Goal: Task Accomplishment & Management: Manage account settings

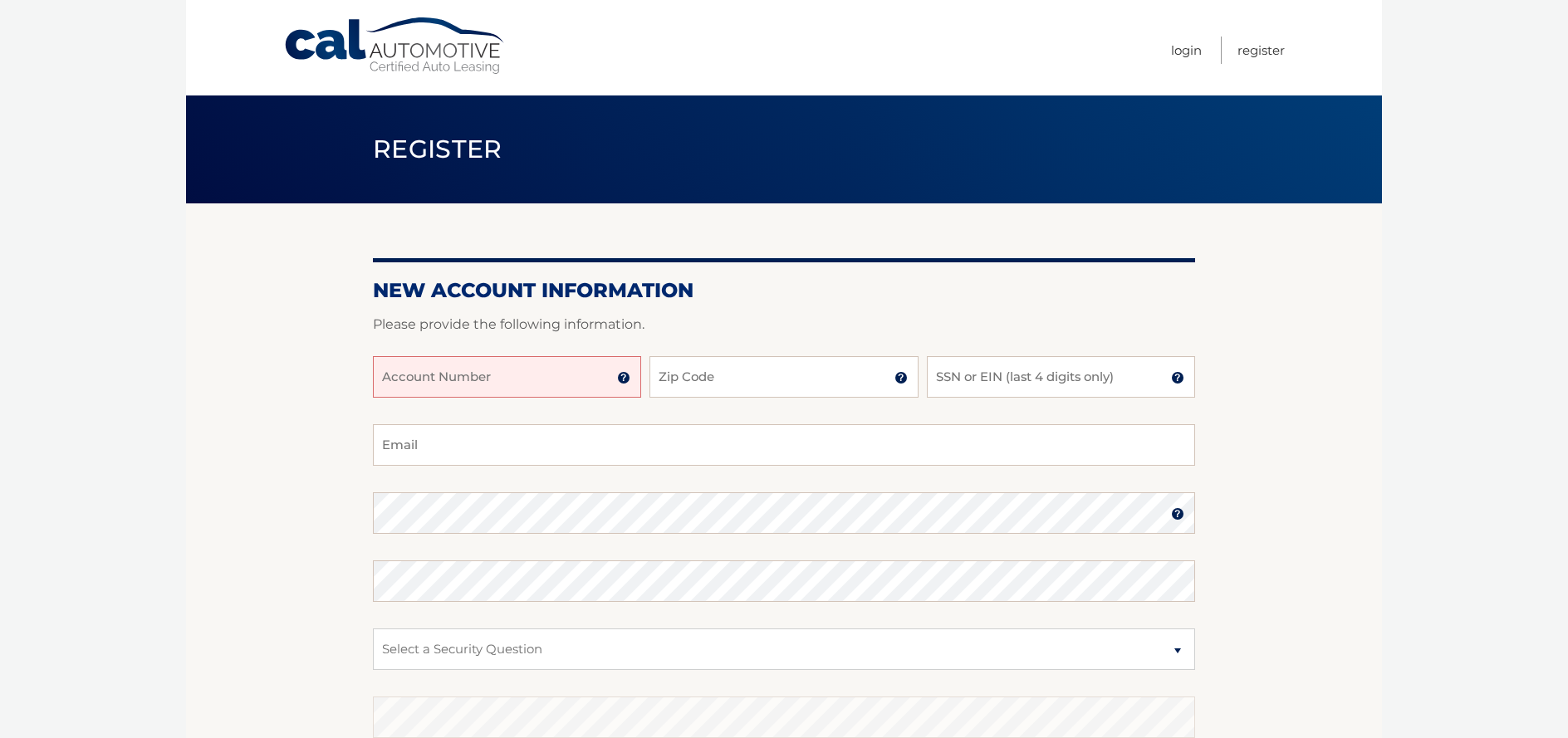
click at [457, 380] on input "Account Number" at bounding box center [507, 377] width 268 height 42
click at [592, 386] on input "Account Number" at bounding box center [507, 377] width 268 height 42
type input "44456005284"
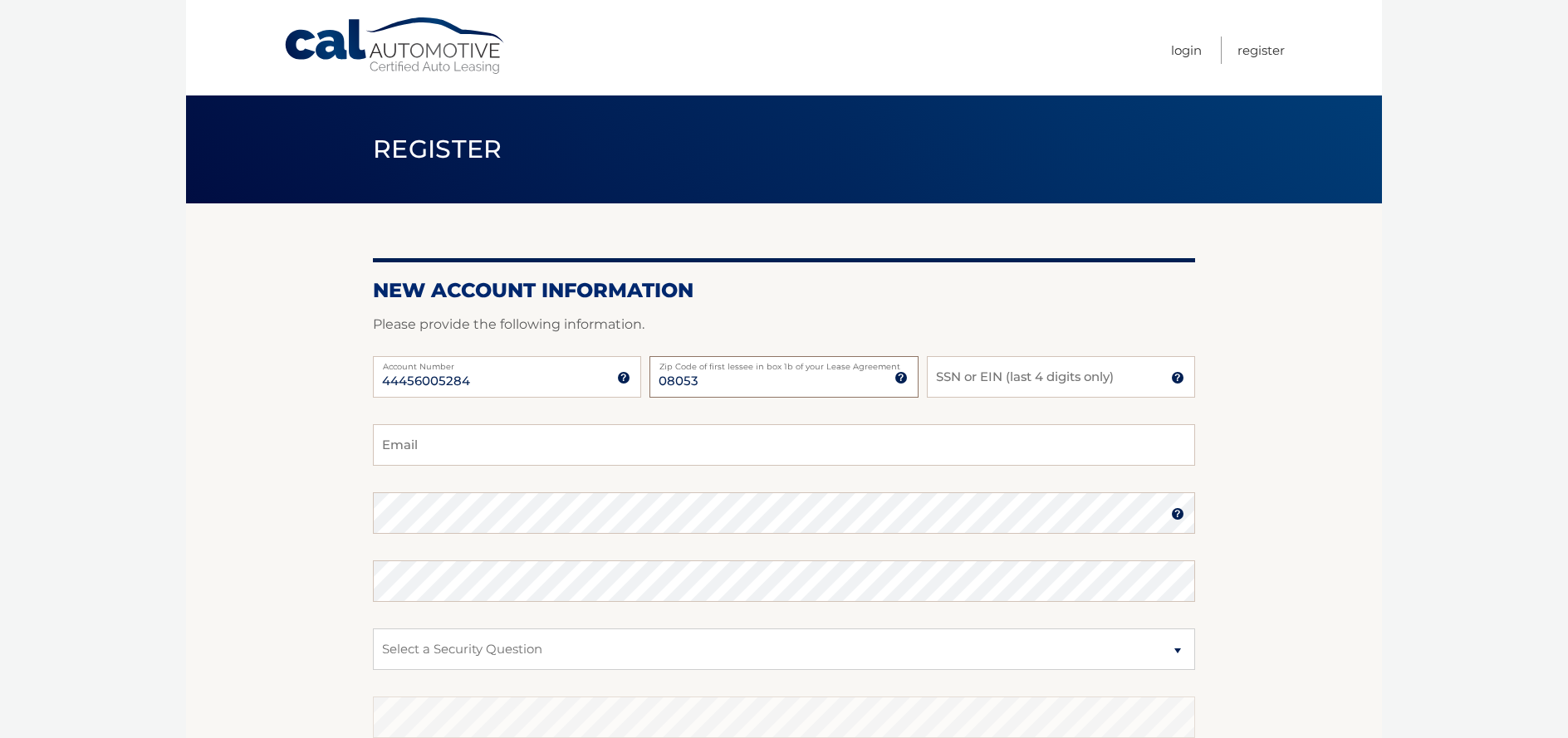
type input "08053"
type input "1363"
type input "geneingrao1@gmail.com"
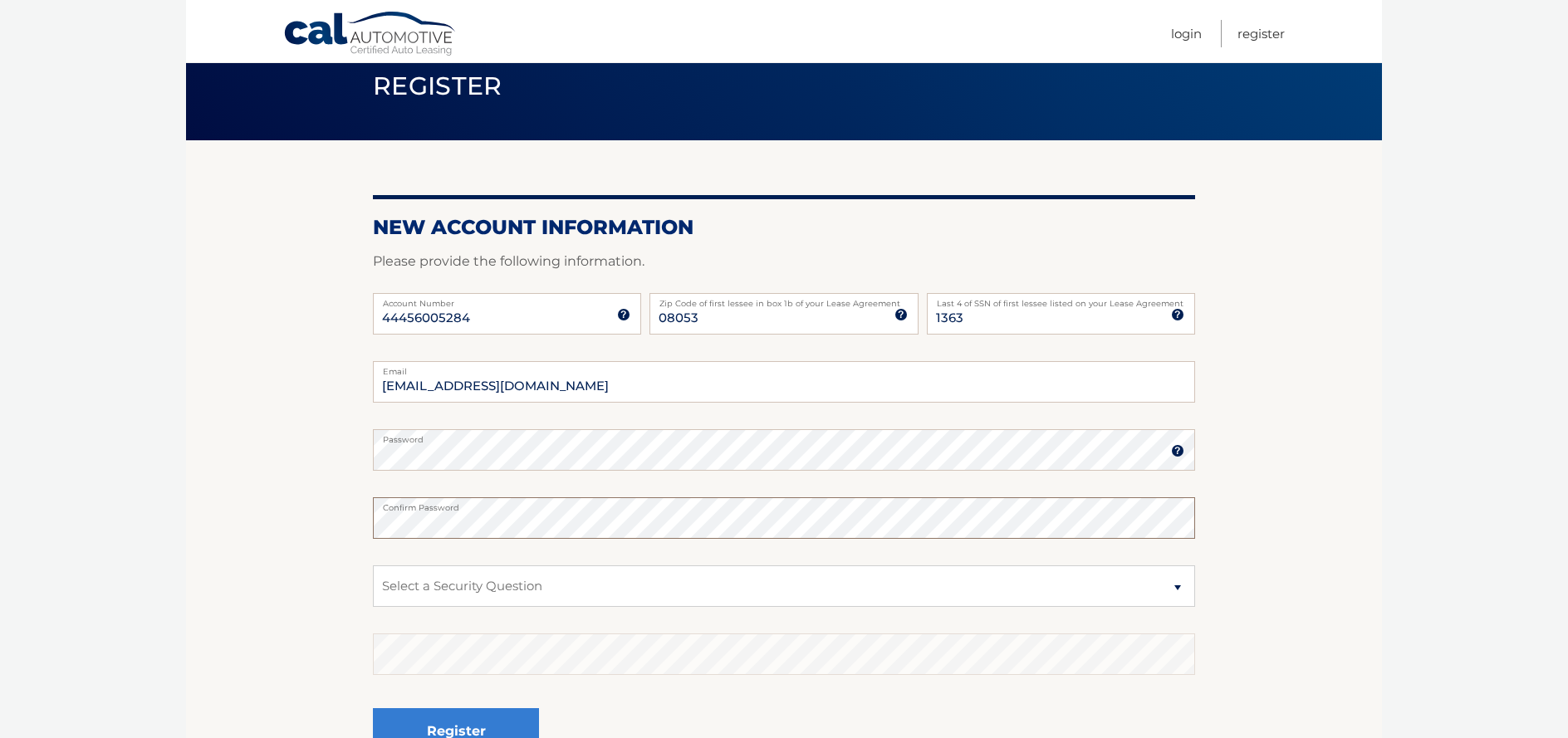
scroll to position [163, 0]
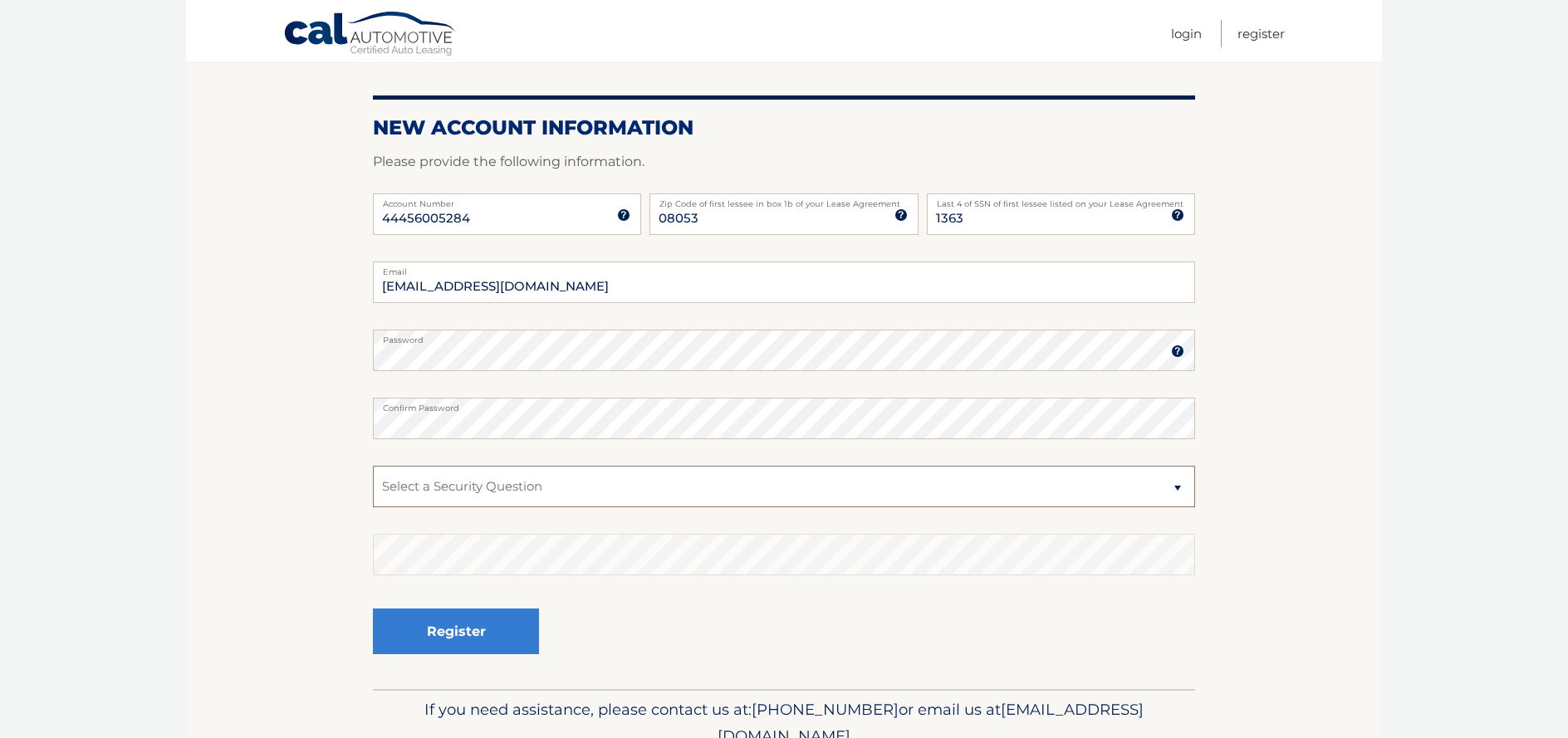
click at [551, 486] on select "Select a Security Question What was the name of your elementary school? What is…" at bounding box center [784, 487] width 822 height 42
select select "2"
click at [446, 636] on button "Register" at bounding box center [456, 631] width 166 height 46
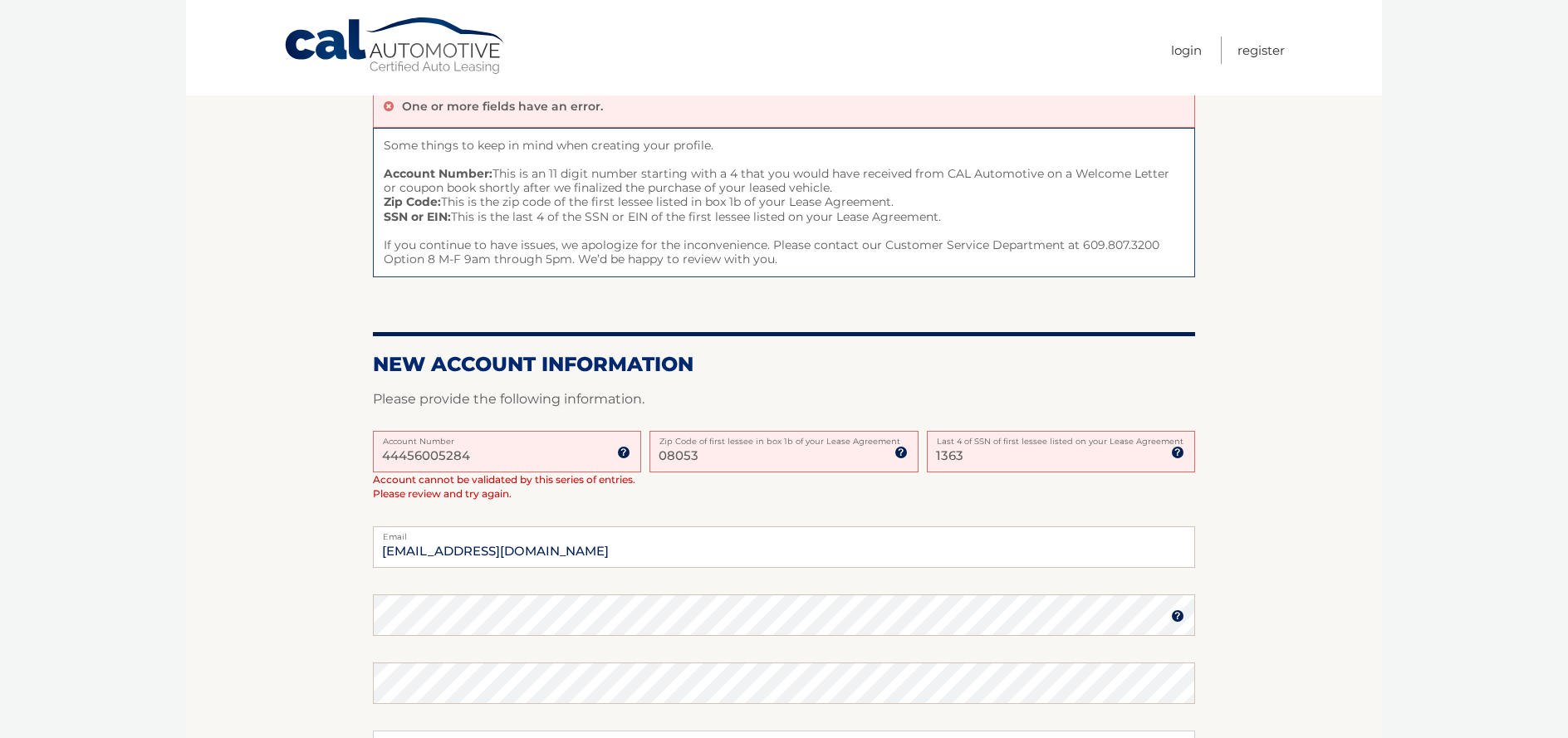
scroll to position [33, 0]
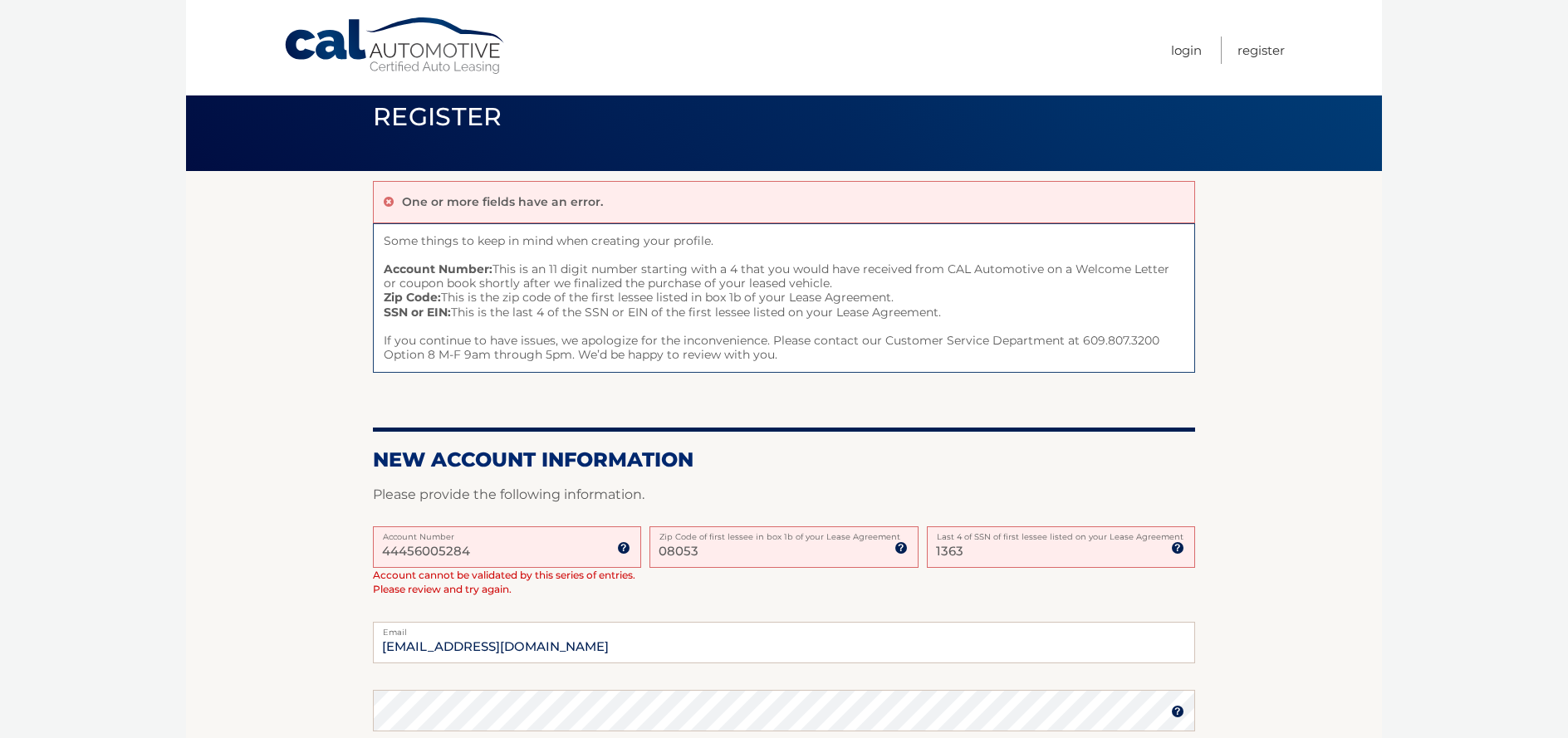
click at [479, 562] on input "44456005284" at bounding box center [507, 547] width 268 height 42
drag, startPoint x: 479, startPoint y: 554, endPoint x: 349, endPoint y: 531, distance: 132.0
click at [349, 531] on section "One or more fields have an error. Some things to keep in mind when creating you…" at bounding box center [784, 610] width 1196 height 878
click at [777, 629] on label "Email" at bounding box center [784, 628] width 822 height 13
click at [777, 629] on input "[EMAIL_ADDRESS][DOMAIN_NAME]" at bounding box center [784, 643] width 822 height 42
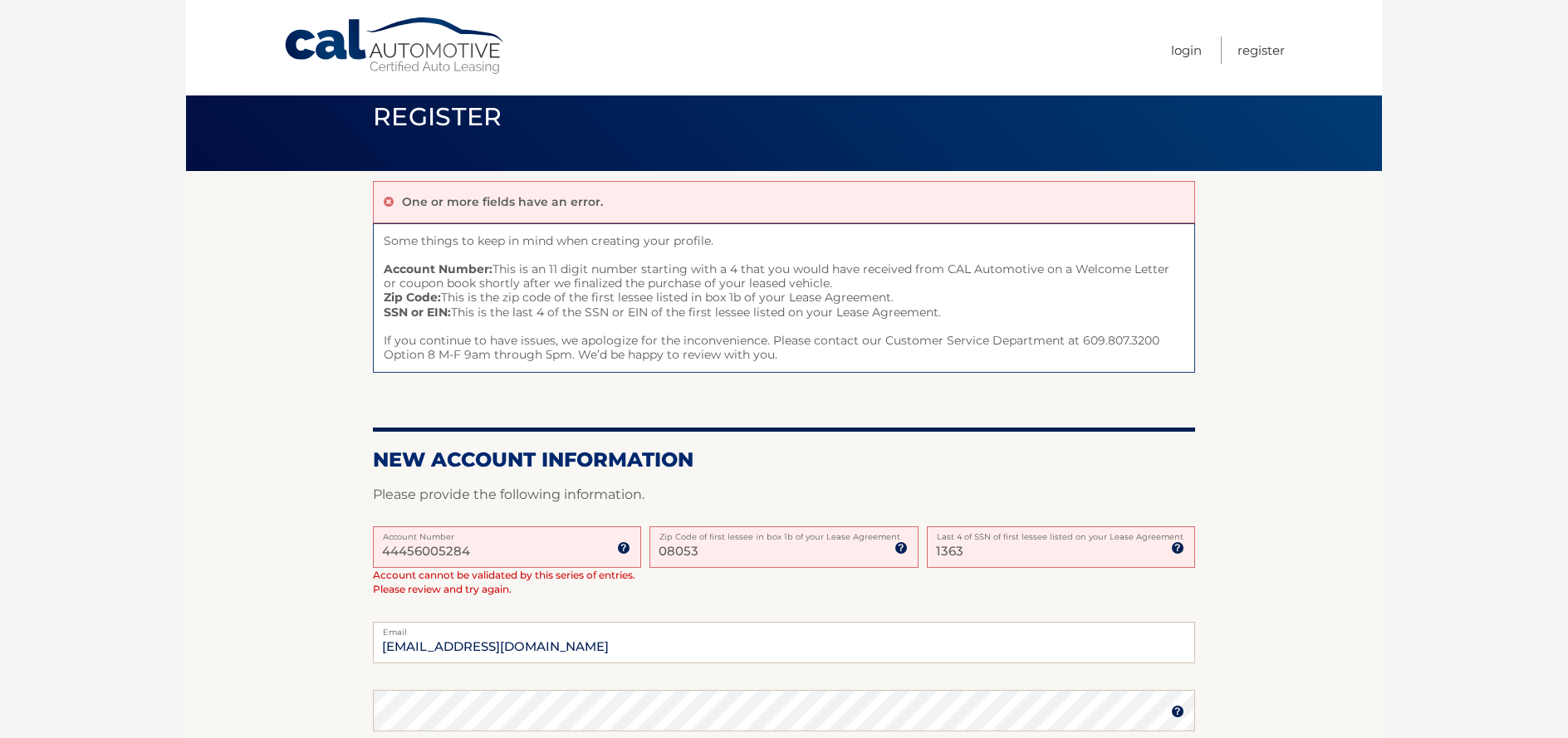
click at [731, 560] on input "08053" at bounding box center [783, 547] width 268 height 42
drag, startPoint x: 711, startPoint y: 556, endPoint x: 632, endPoint y: 552, distance: 79.1
click at [632, 552] on div "44456005284 Account Number 11 digit account number provided on your coupon book…" at bounding box center [784, 574] width 822 height 96
click at [709, 542] on input "08053" at bounding box center [783, 547] width 268 height 42
drag, startPoint x: 706, startPoint y: 552, endPoint x: 597, endPoint y: 553, distance: 109.0
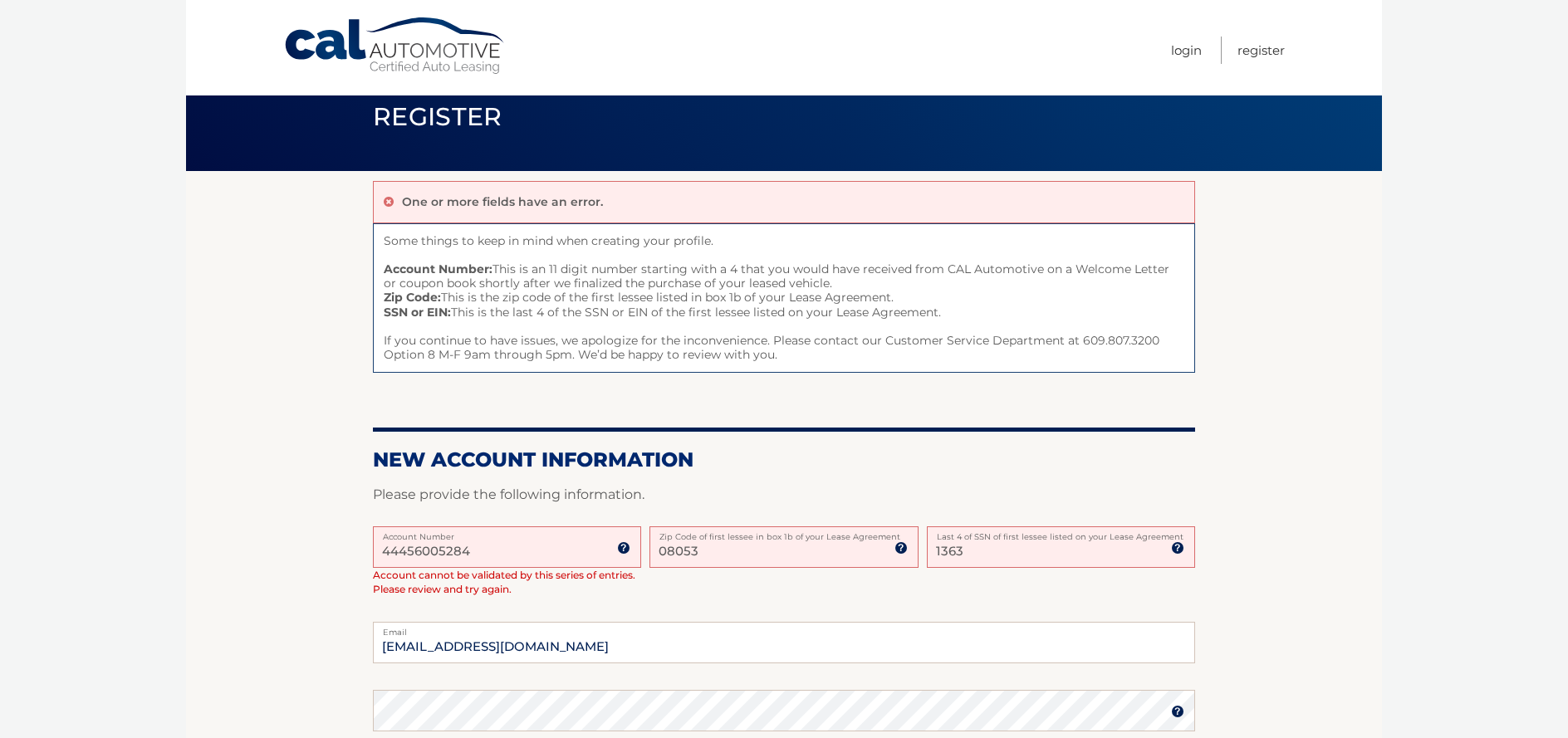
click at [597, 553] on div "44456005284 Account Number 11 digit account number provided on your coupon book…" at bounding box center [784, 574] width 822 height 96
type input "08088"
click at [968, 586] on div "44456005284 Account Number 11 digit account number provided on your coupon book…" at bounding box center [784, 574] width 822 height 96
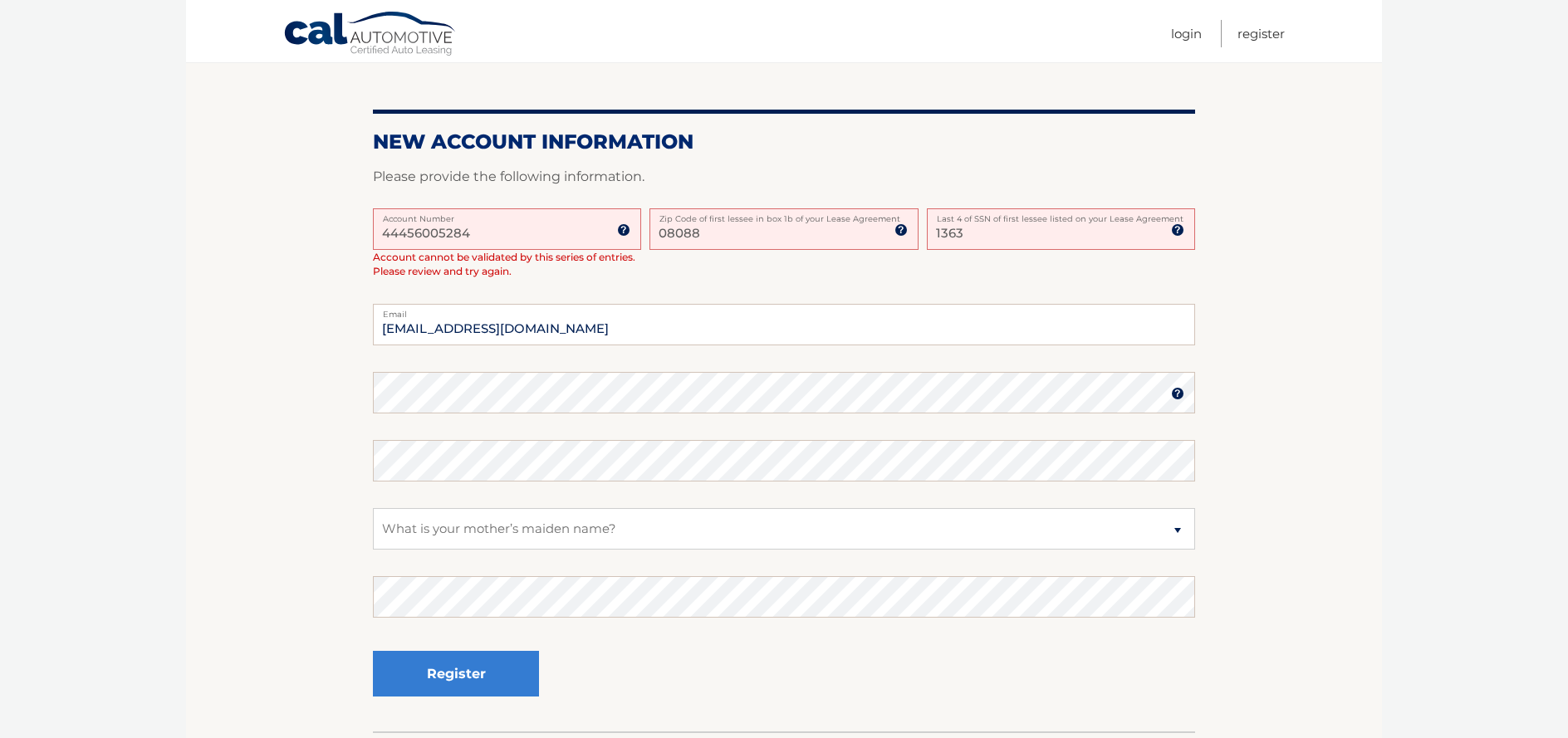
scroll to position [353, 0]
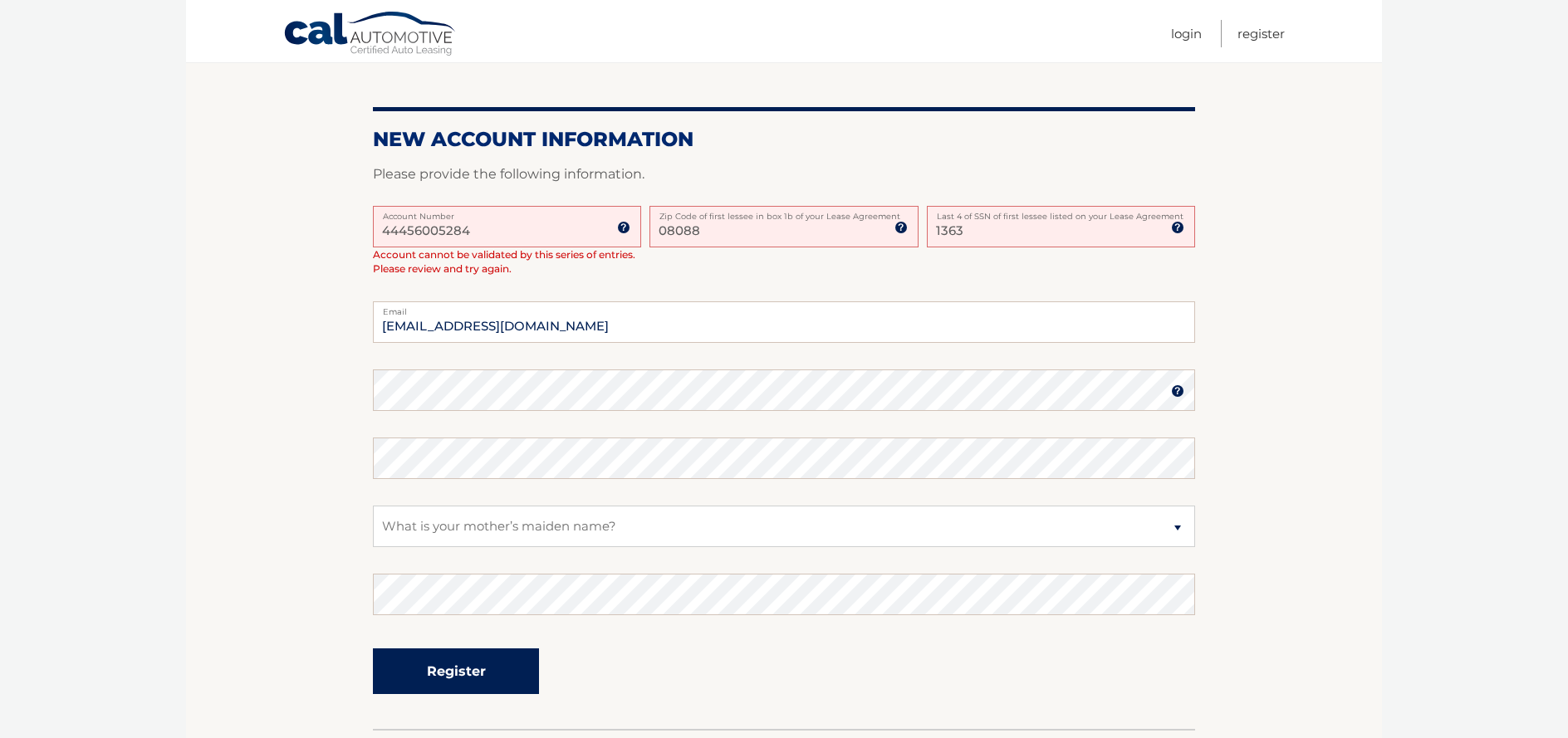
click at [498, 663] on button "Register" at bounding box center [456, 672] width 166 height 46
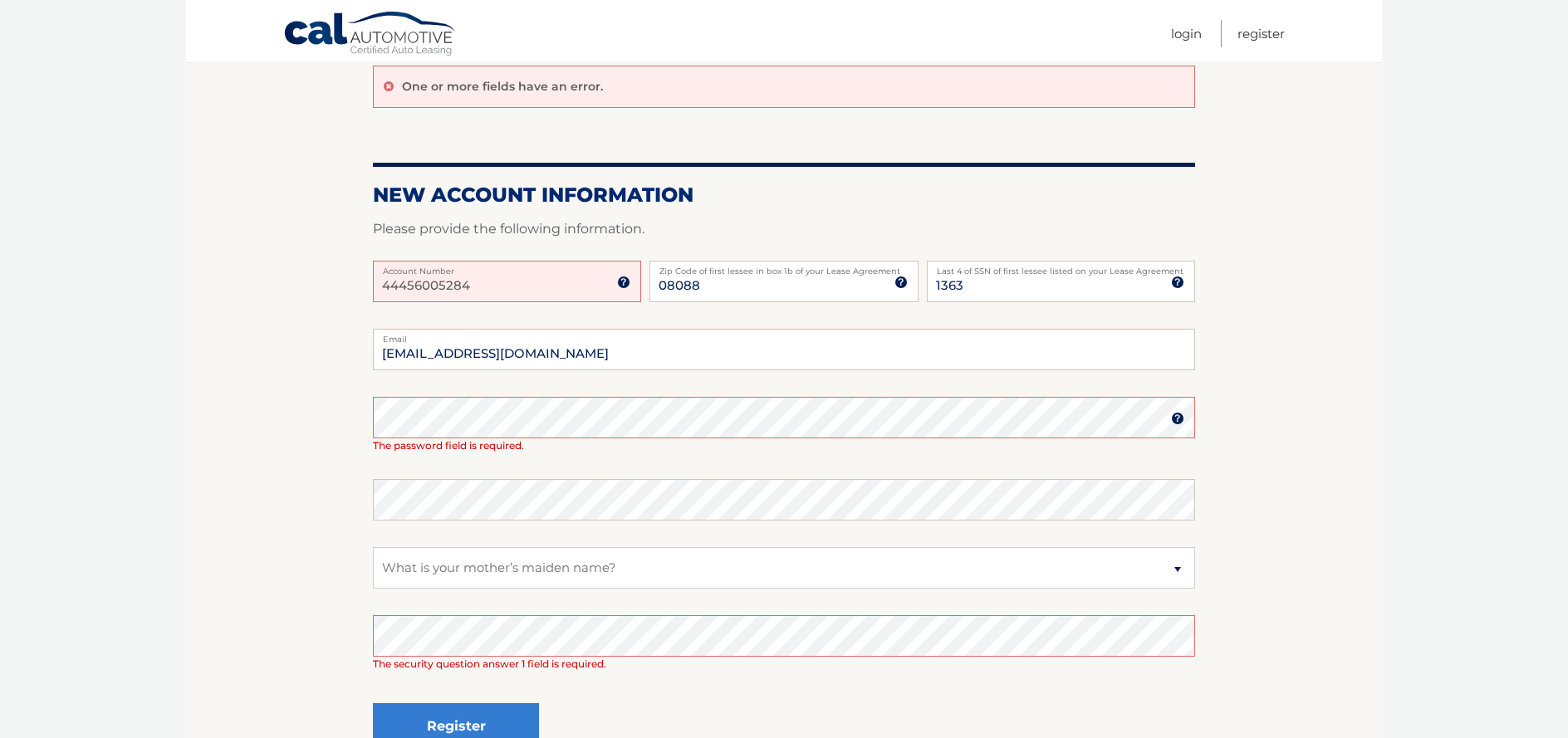
scroll to position [164, 0]
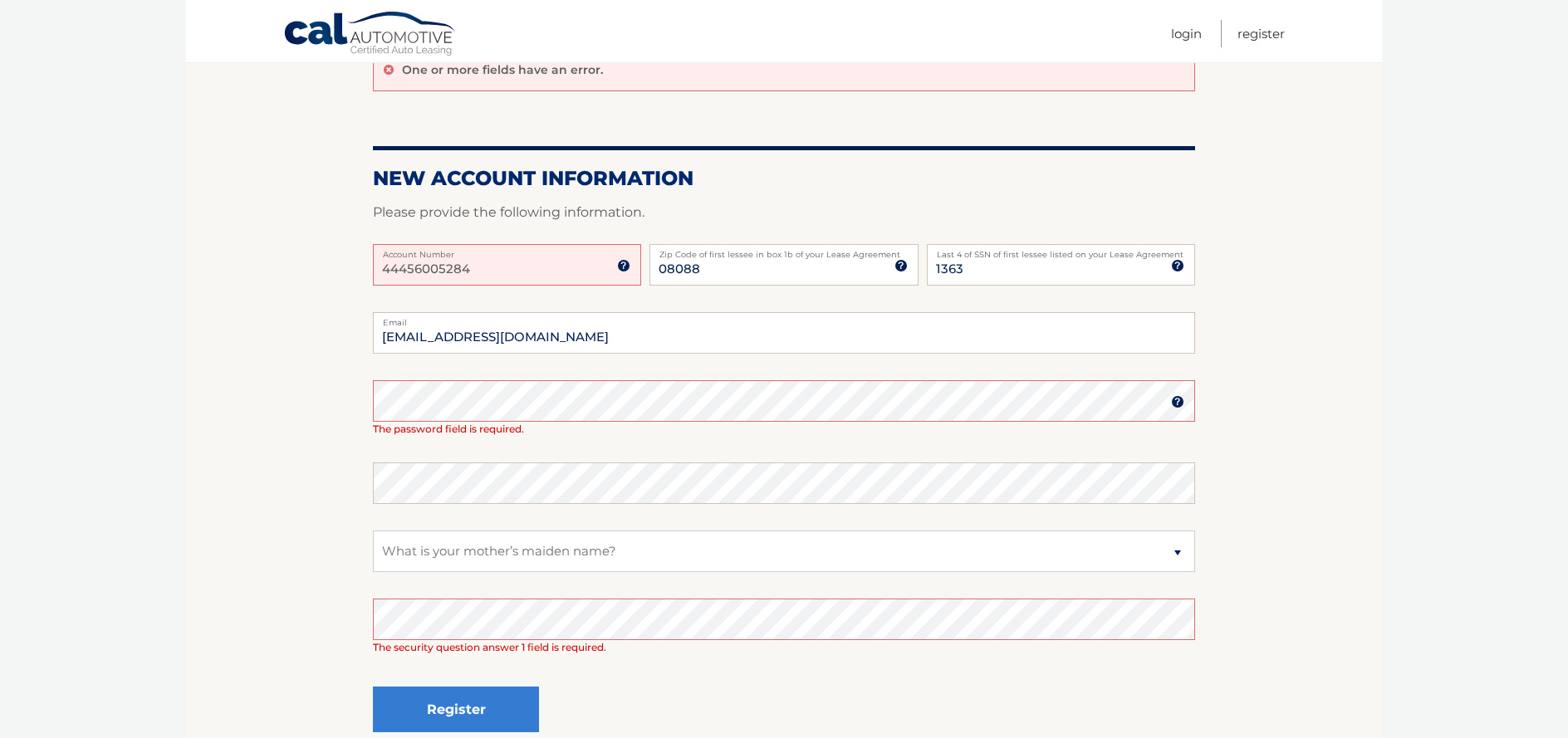
click at [502, 249] on label "Account Number" at bounding box center [507, 250] width 268 height 13
click at [502, 249] on input "44456005284" at bounding box center [507, 265] width 268 height 42
drag, startPoint x: 424, startPoint y: 264, endPoint x: 343, endPoint y: 258, distance: 81.2
click at [343, 258] on section "One or more fields have an error. New Account Information Please provide the fo…" at bounding box center [784, 403] width 1196 height 728
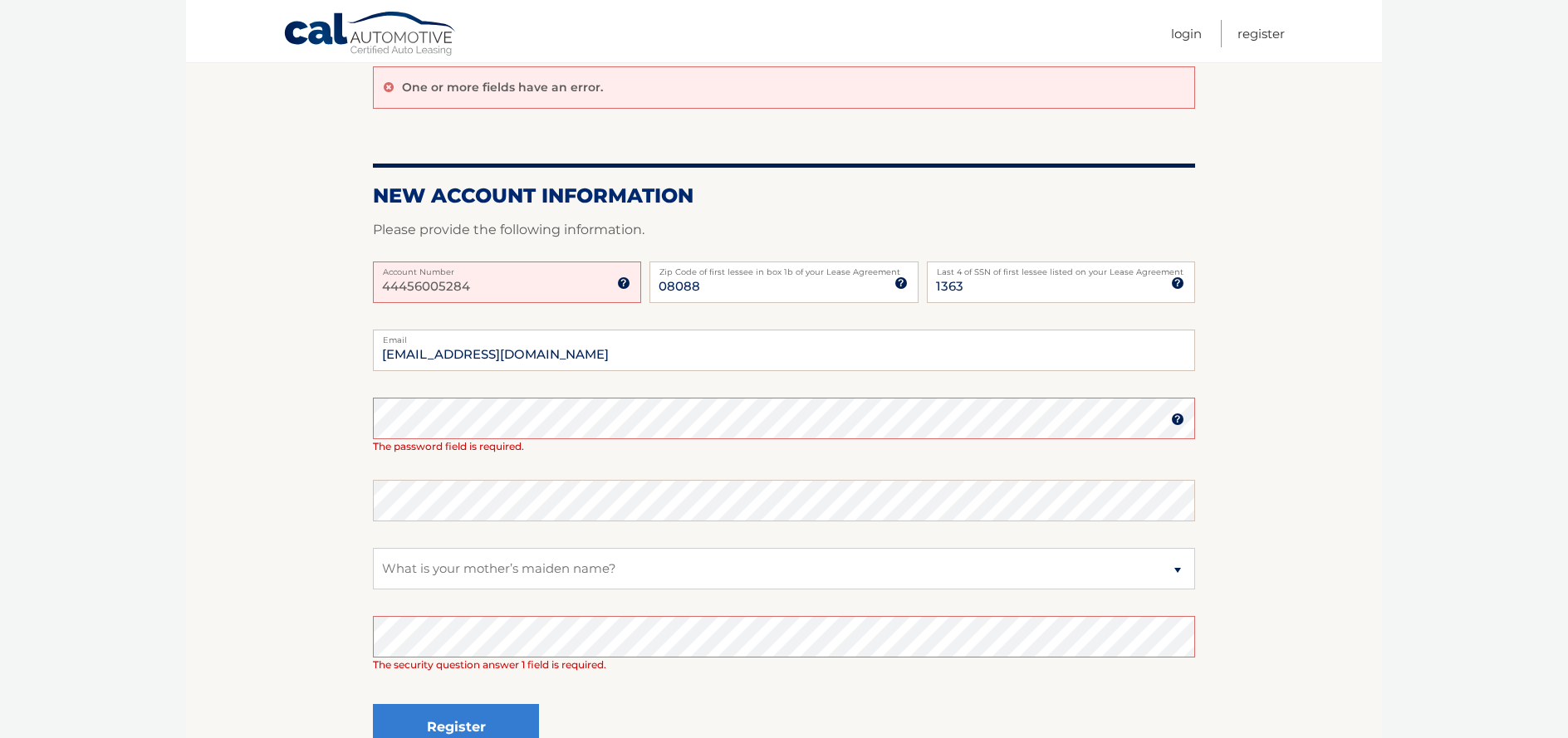
scroll to position [128, 0]
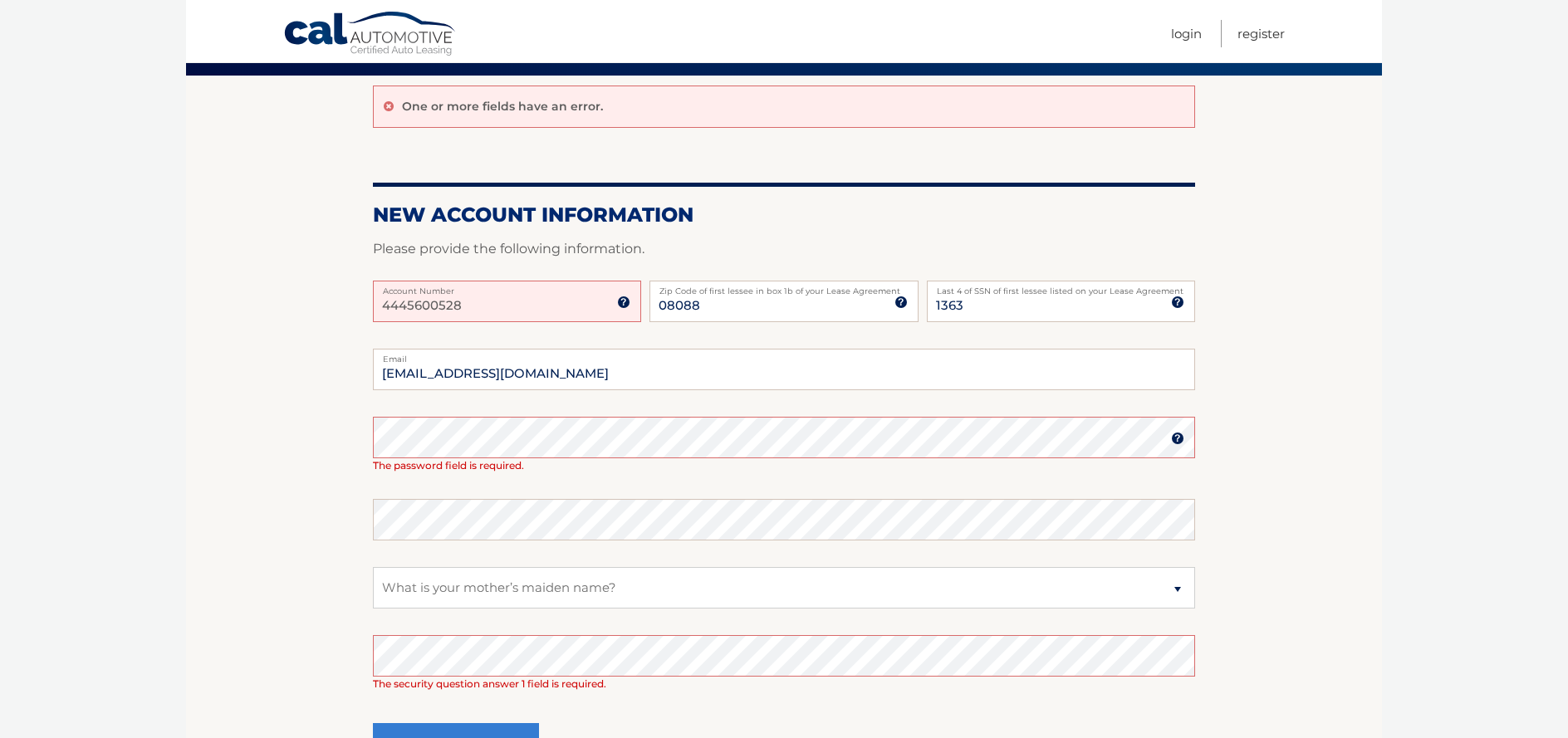
type input "44456005284"
click at [315, 442] on section "One or more fields have an error. New Account Information Please provide the fo…" at bounding box center [784, 439] width 1196 height 728
click at [311, 419] on section "One or more fields have an error. New Account Information Please provide the fo…" at bounding box center [784, 439] width 1196 height 728
click at [530, 582] on select "Select a Security Question What was the name of your elementary school? What is…" at bounding box center [784, 588] width 822 height 42
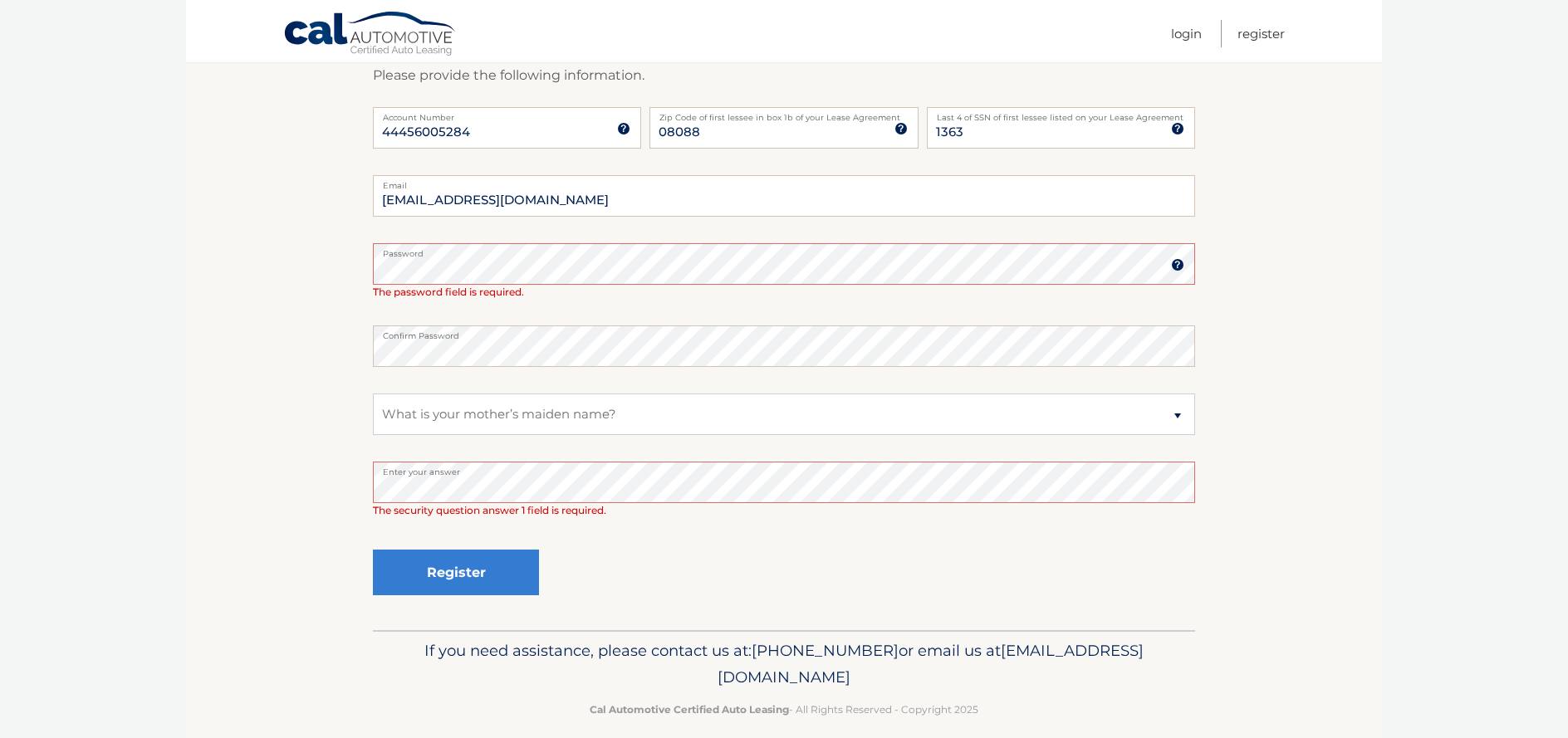
scroll to position [320, 0]
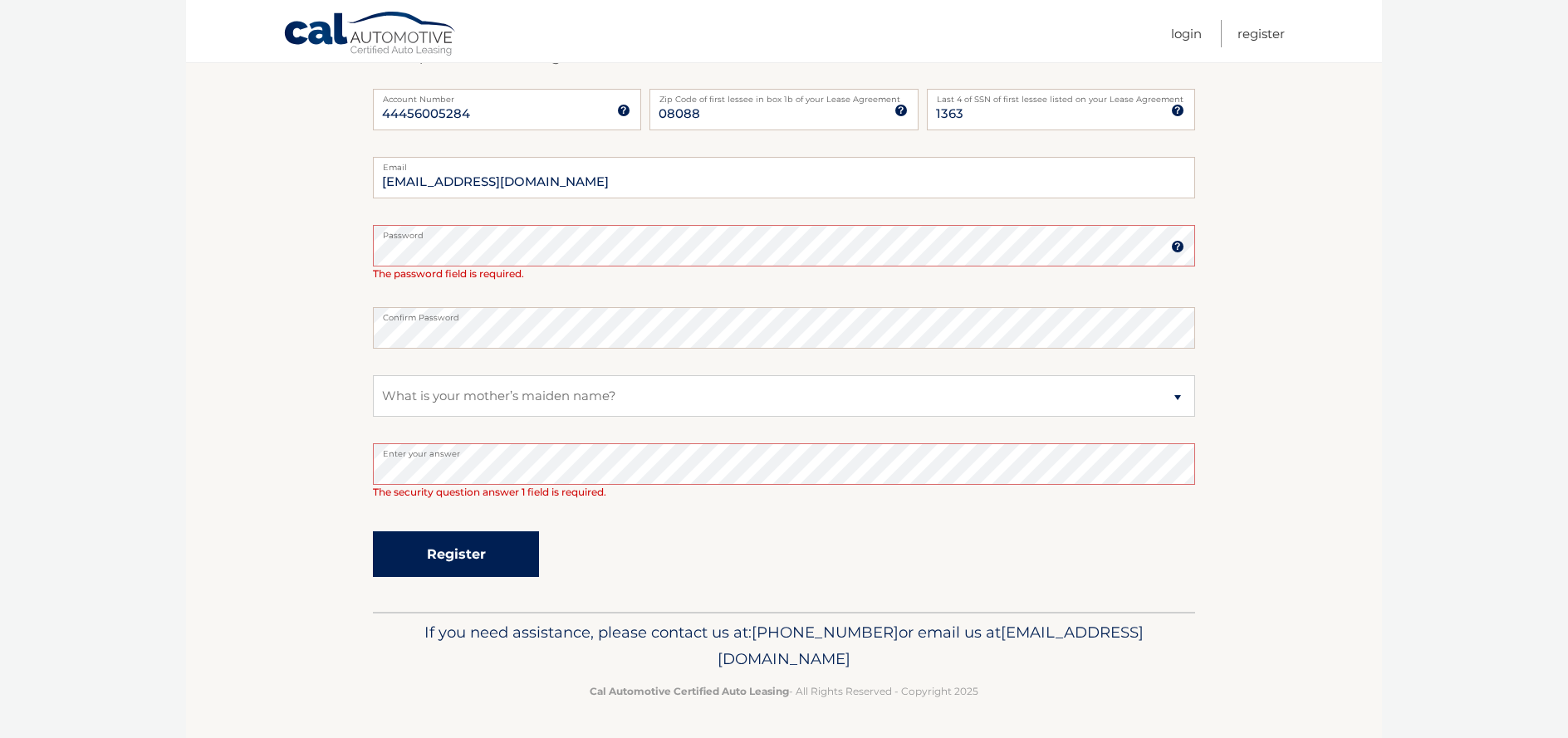
click at [450, 551] on button "Register" at bounding box center [456, 554] width 166 height 46
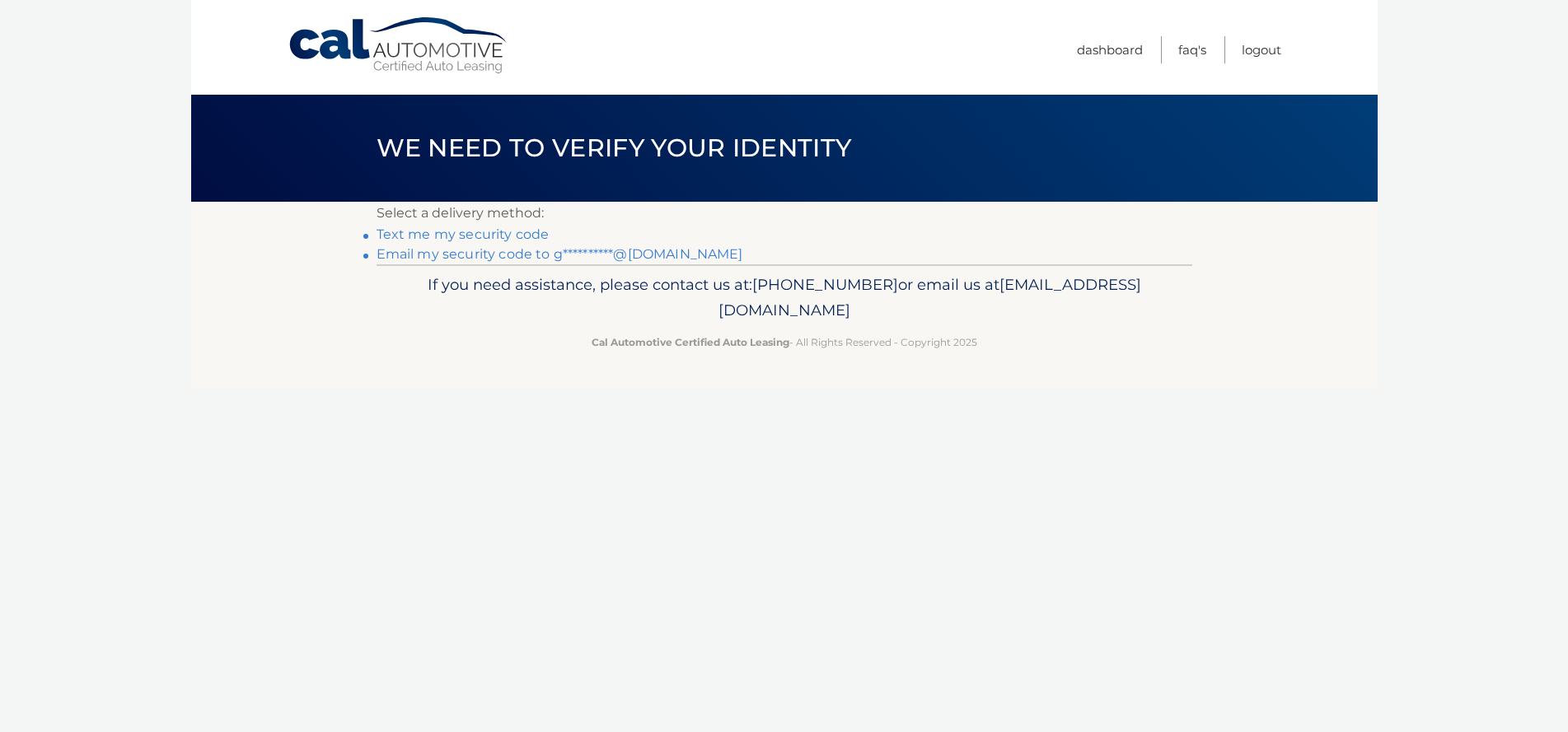
click at [469, 234] on link "Text me my security code" at bounding box center [463, 235] width 173 height 16
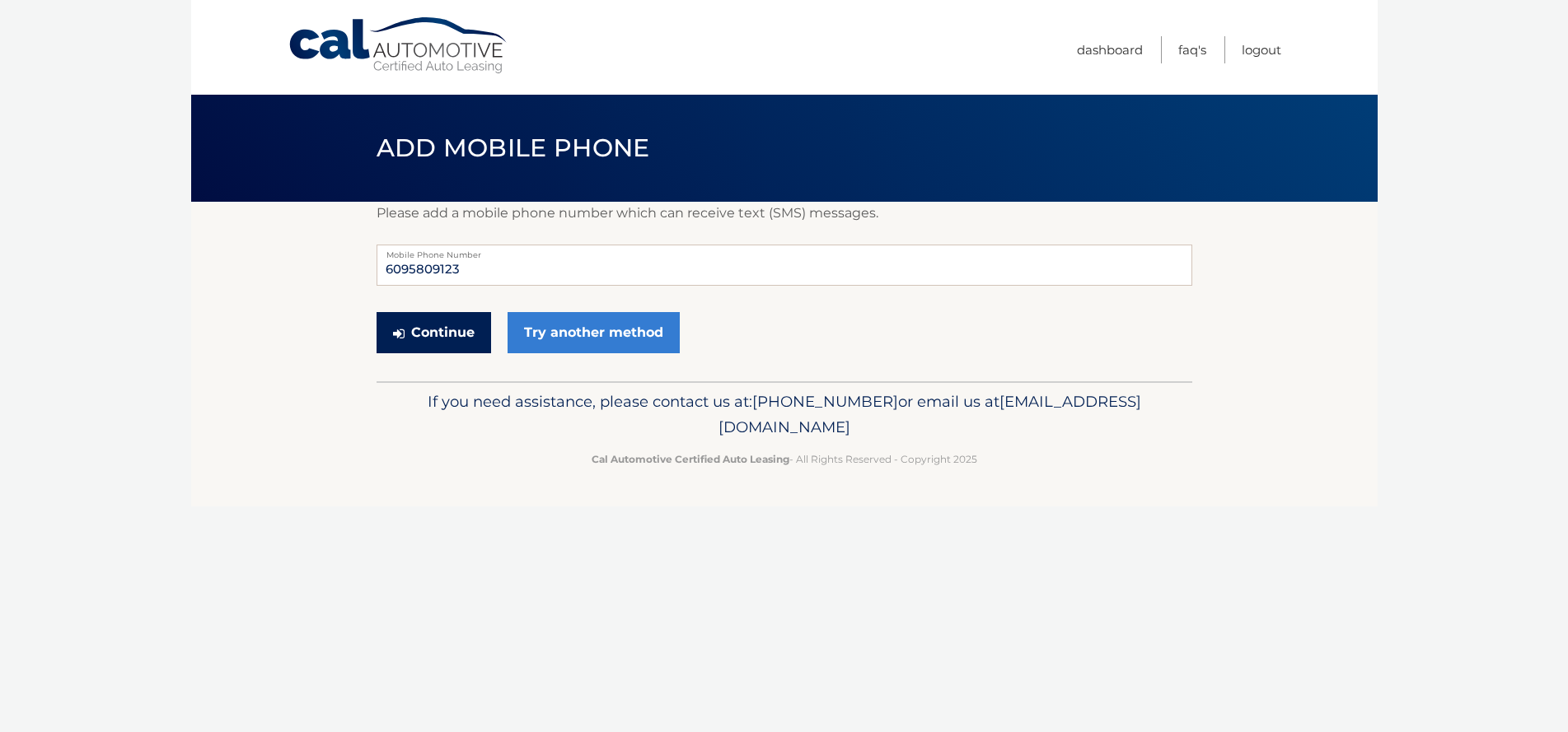
click at [438, 334] on button "Continue" at bounding box center [434, 333] width 115 height 41
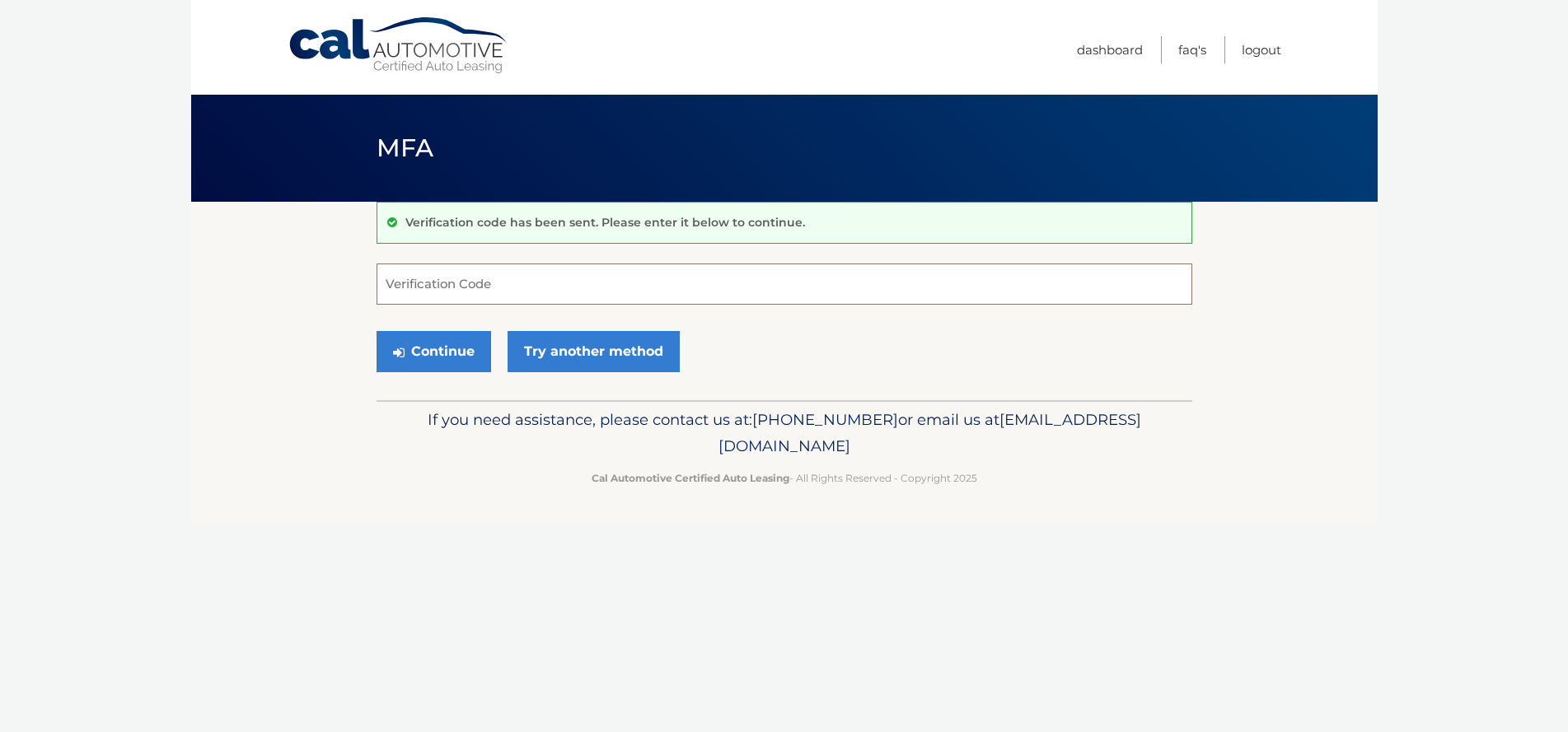
click at [509, 273] on input "Verification Code" at bounding box center [784, 285] width 815 height 41
click at [626, 362] on link "Try another method" at bounding box center [593, 351] width 172 height 41
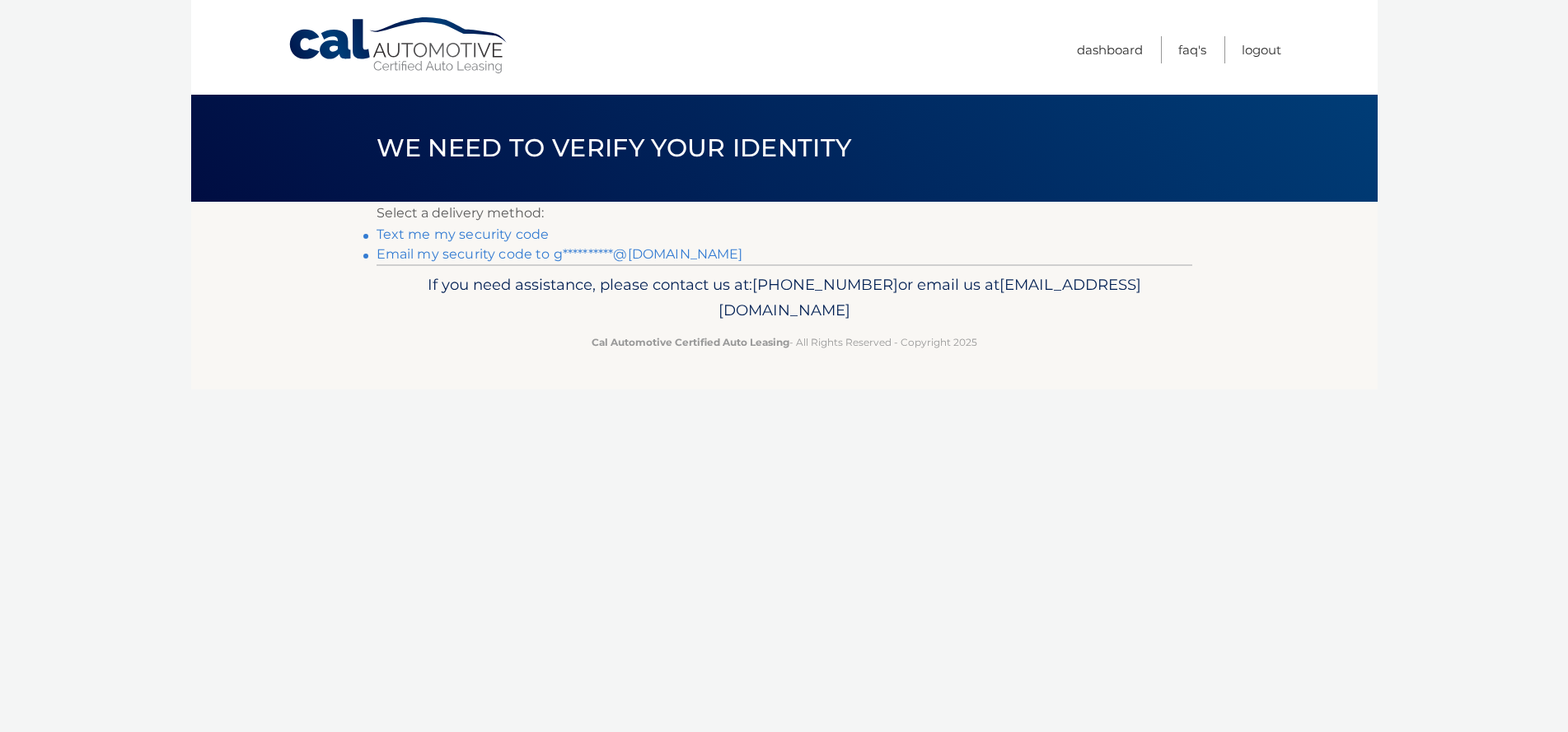
click at [480, 252] on link "**********" at bounding box center [560, 254] width 367 height 16
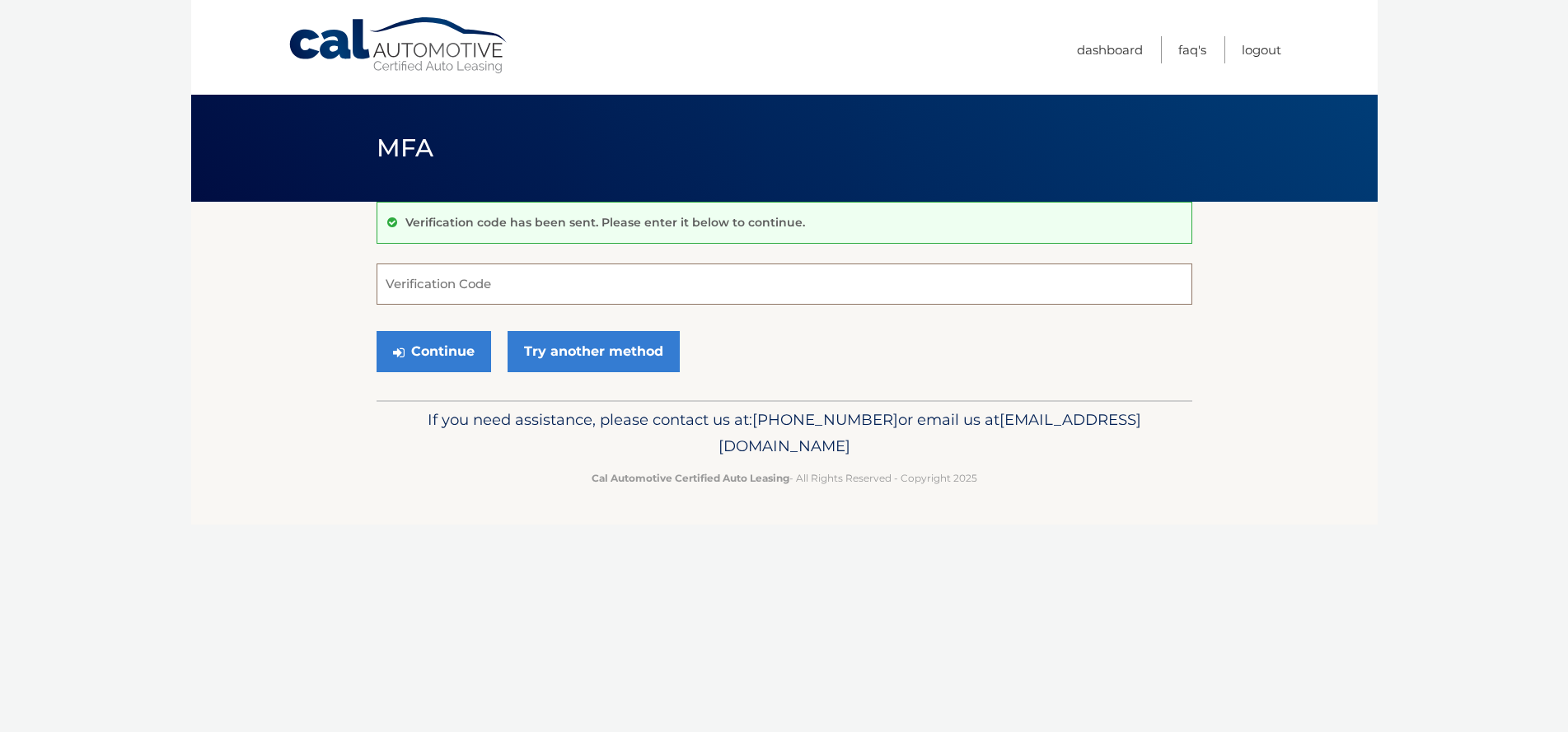
click at [487, 288] on input "Verification Code" at bounding box center [784, 285] width 815 height 41
type input "060364"
click at [434, 351] on button "Continue" at bounding box center [434, 351] width 115 height 41
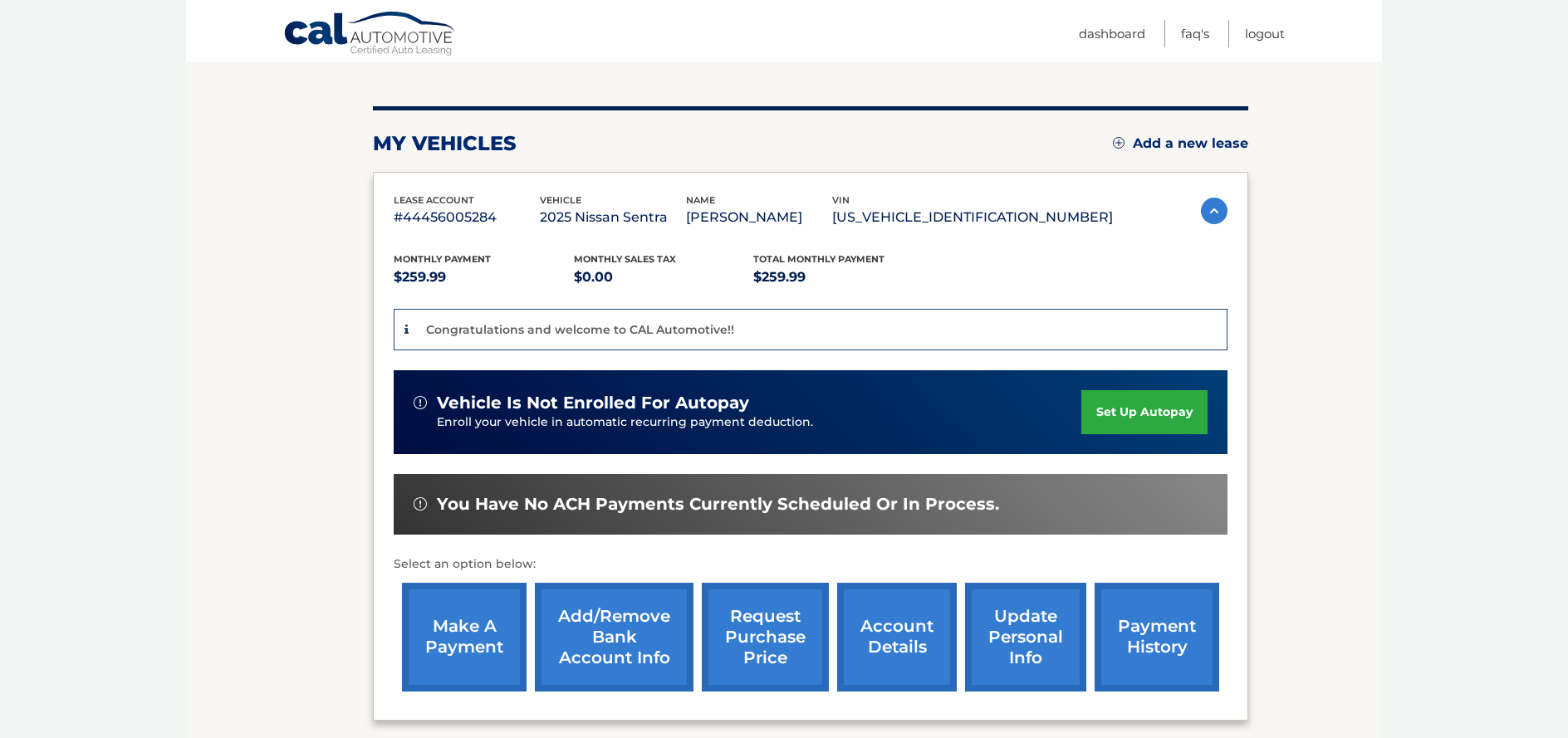
scroll to position [174, 0]
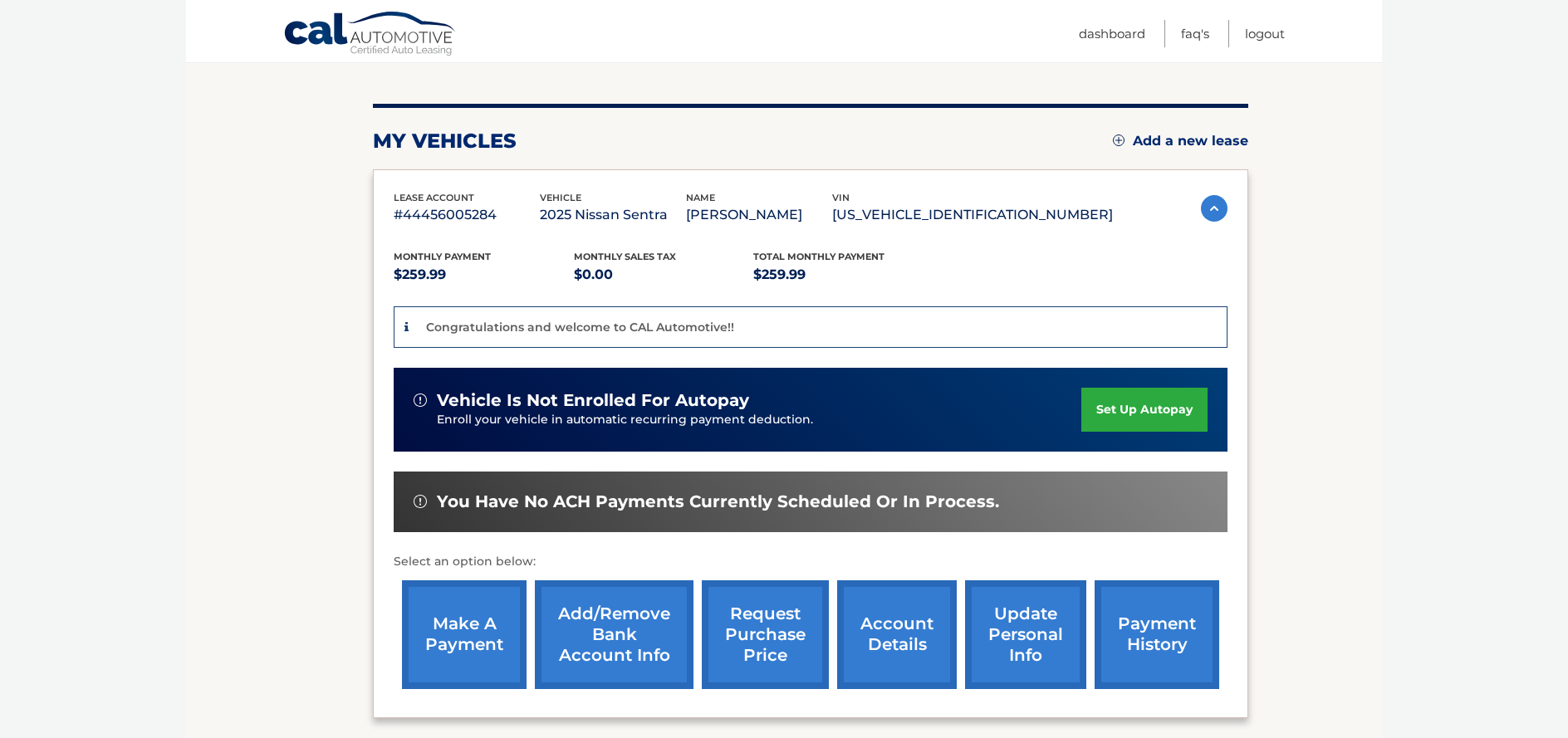
click at [1147, 415] on link "set up autopay" at bounding box center [1145, 410] width 127 height 44
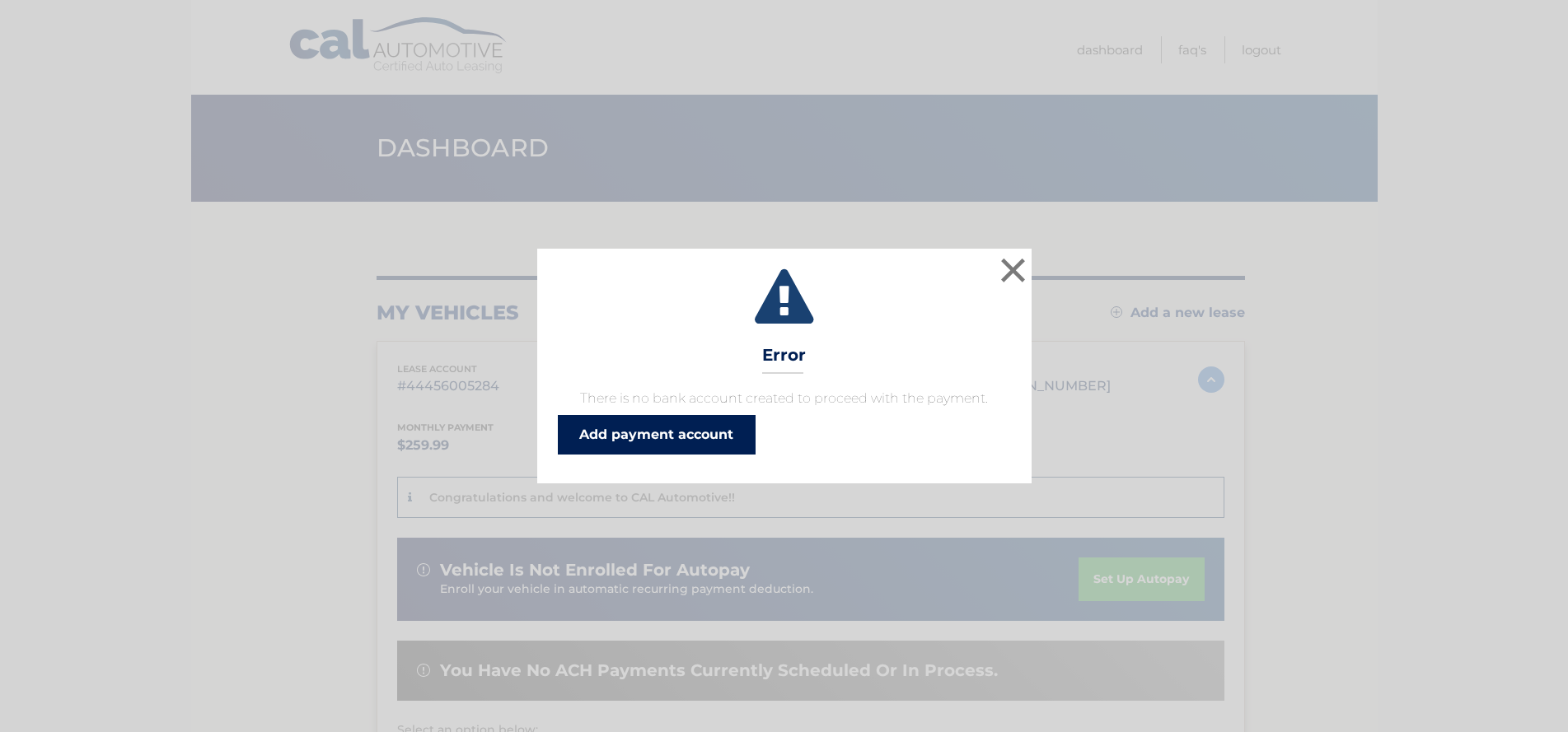
click at [632, 434] on link "Add payment account" at bounding box center [655, 435] width 197 height 39
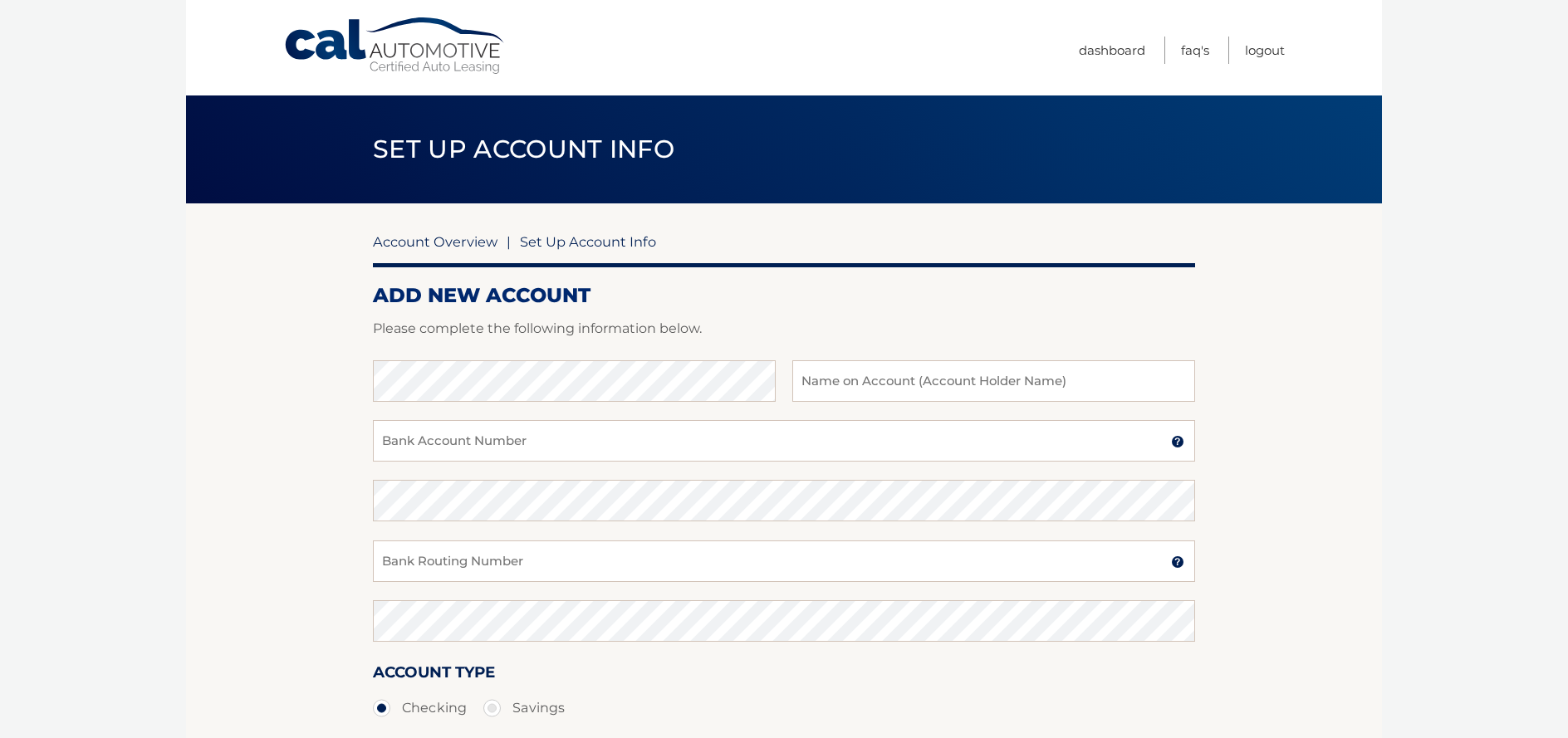
click at [448, 240] on link "Account Overview" at bounding box center [435, 241] width 125 height 17
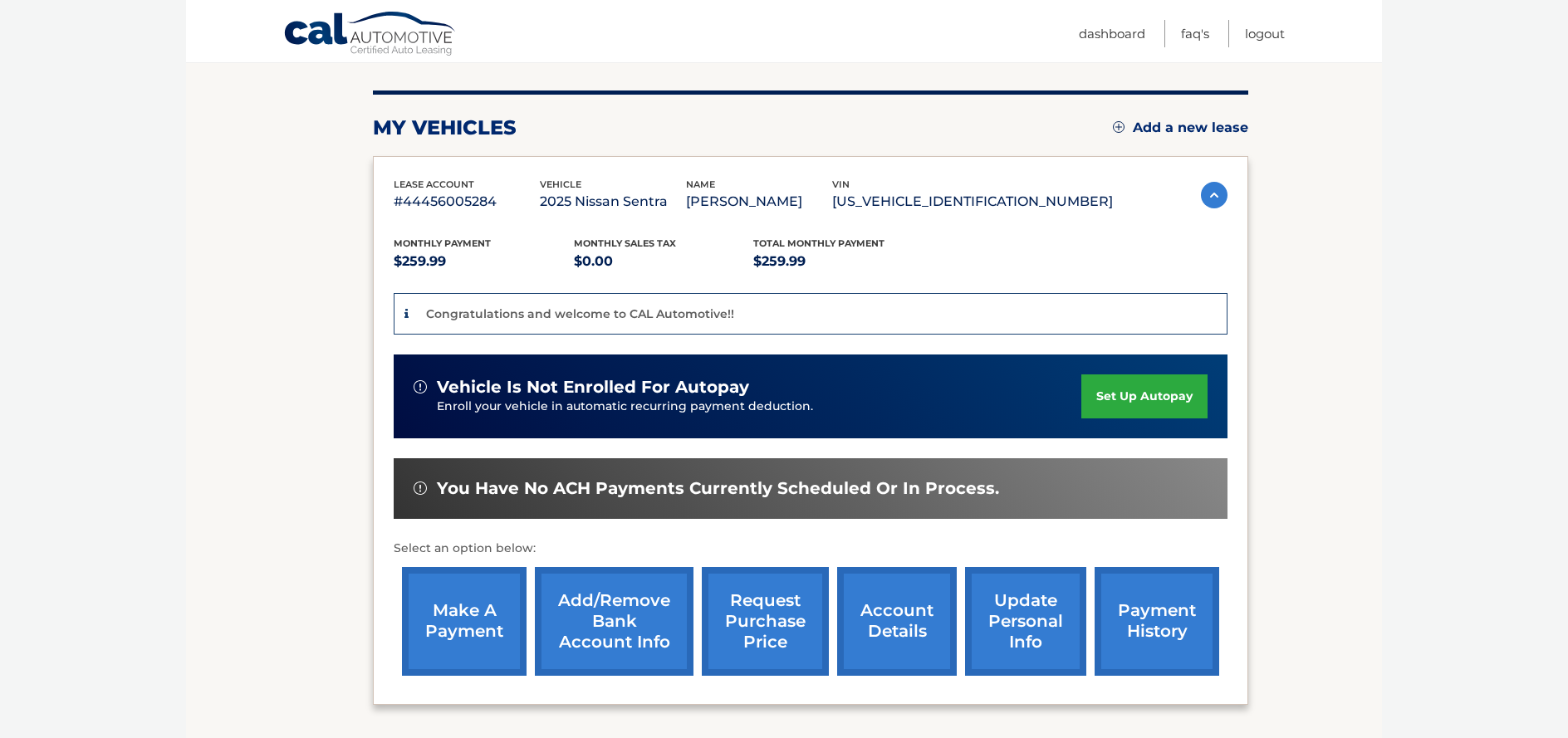
scroll to position [292, 0]
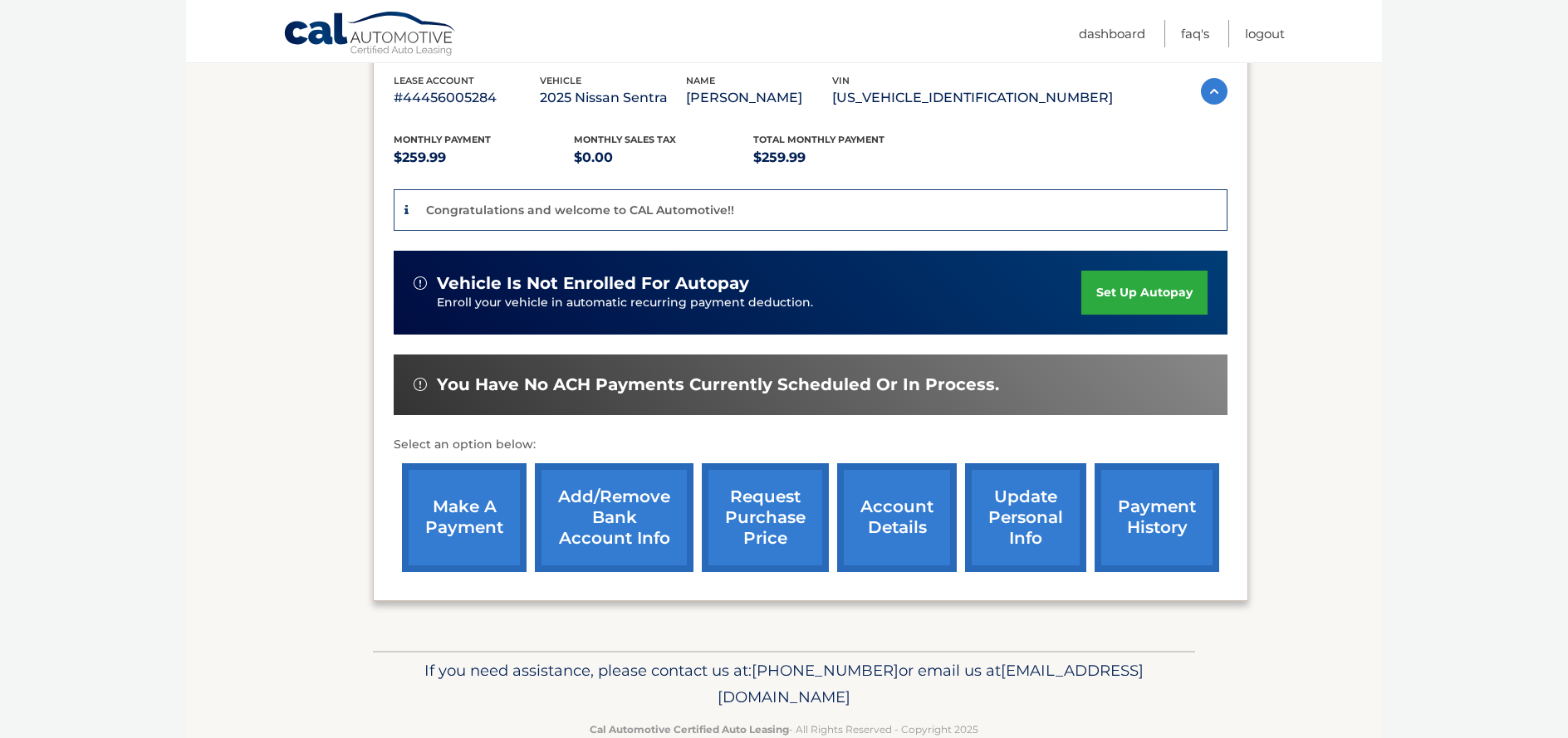
click at [437, 529] on link "make a payment" at bounding box center [464, 517] width 125 height 109
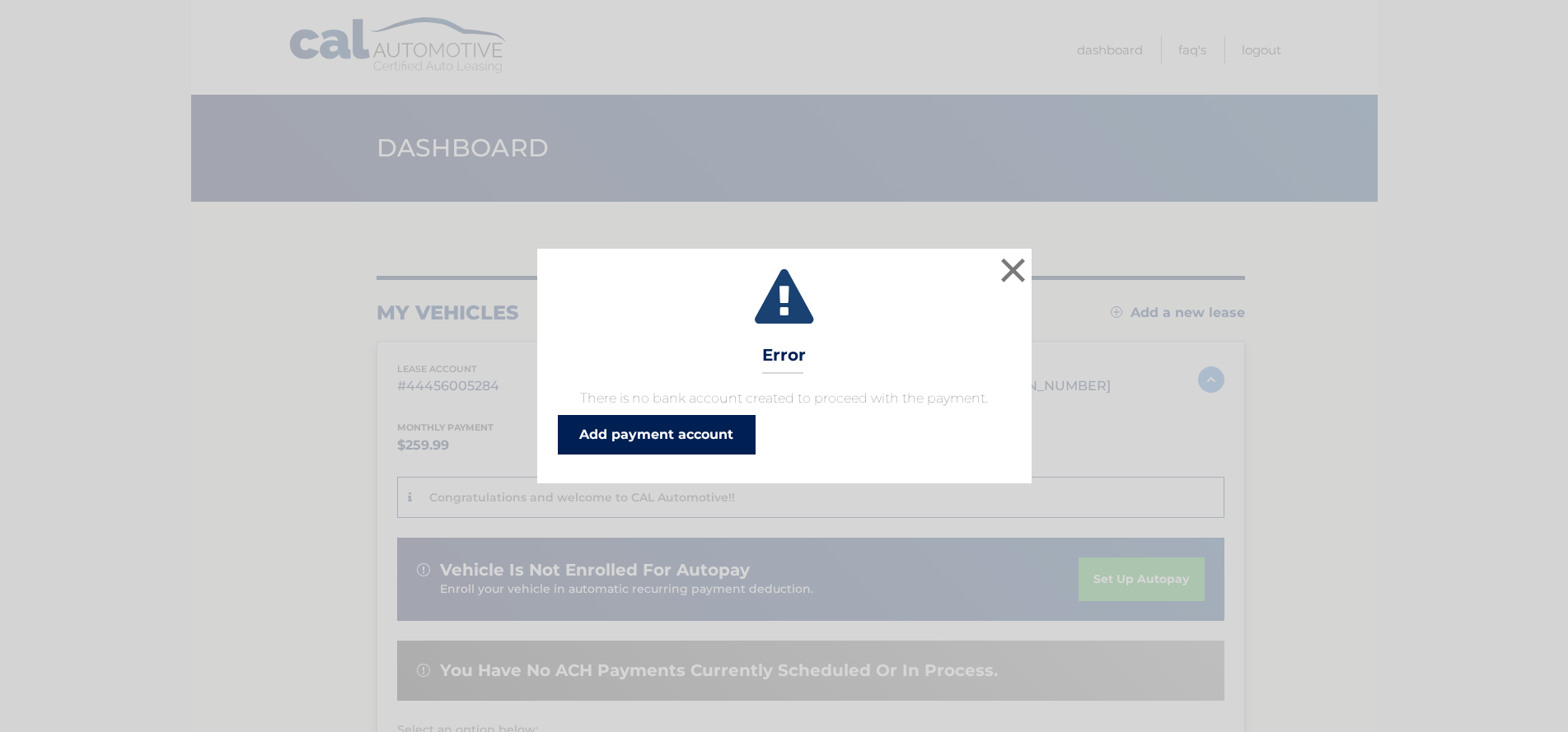
click at [639, 444] on link "Add payment account" at bounding box center [655, 435] width 197 height 39
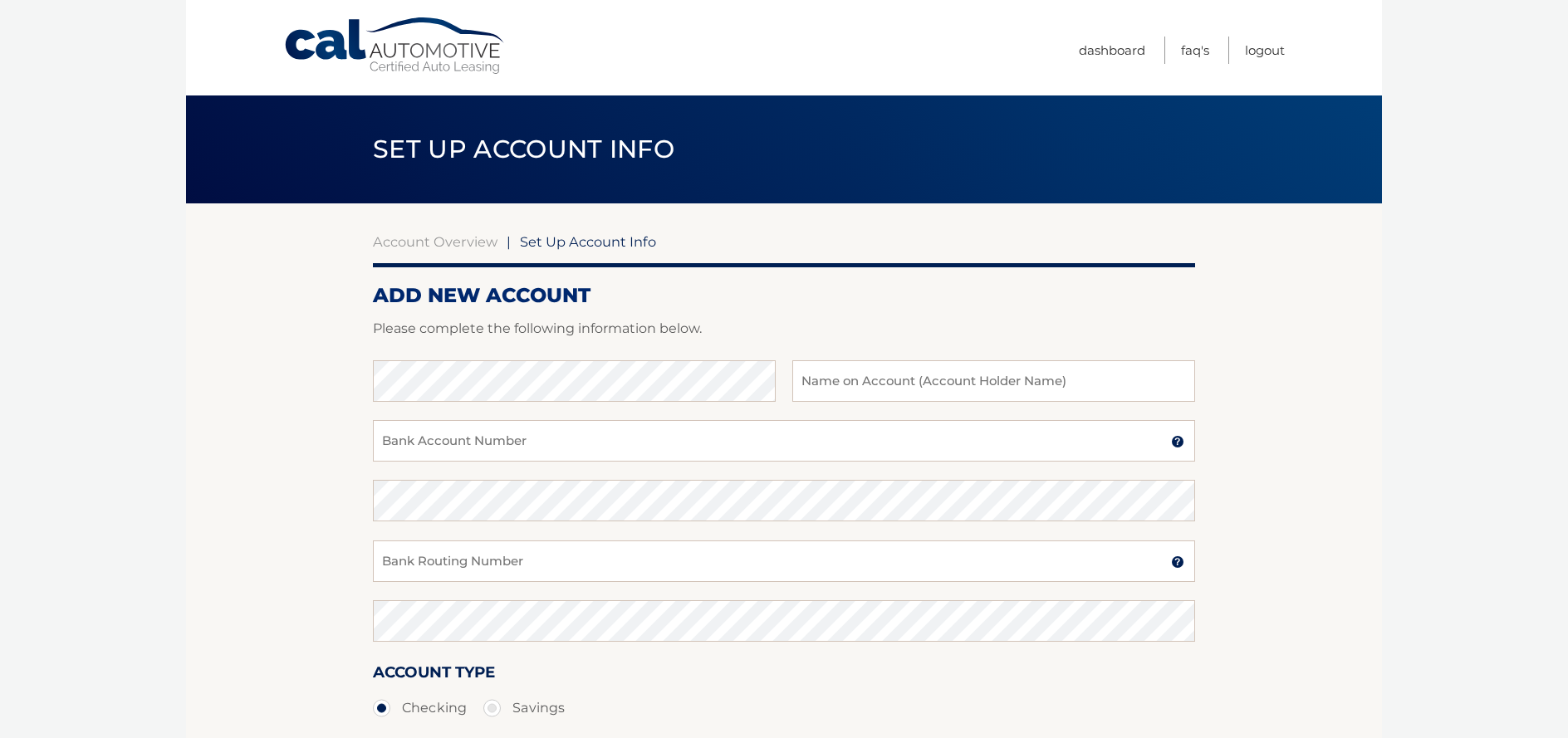
click at [421, 231] on div "Account Overview | Set Up Account Info ADD NEW ACCOUNT Please complete the foll…" at bounding box center [784, 520] width 822 height 634
click at [419, 236] on link "Account Overview" at bounding box center [435, 241] width 125 height 17
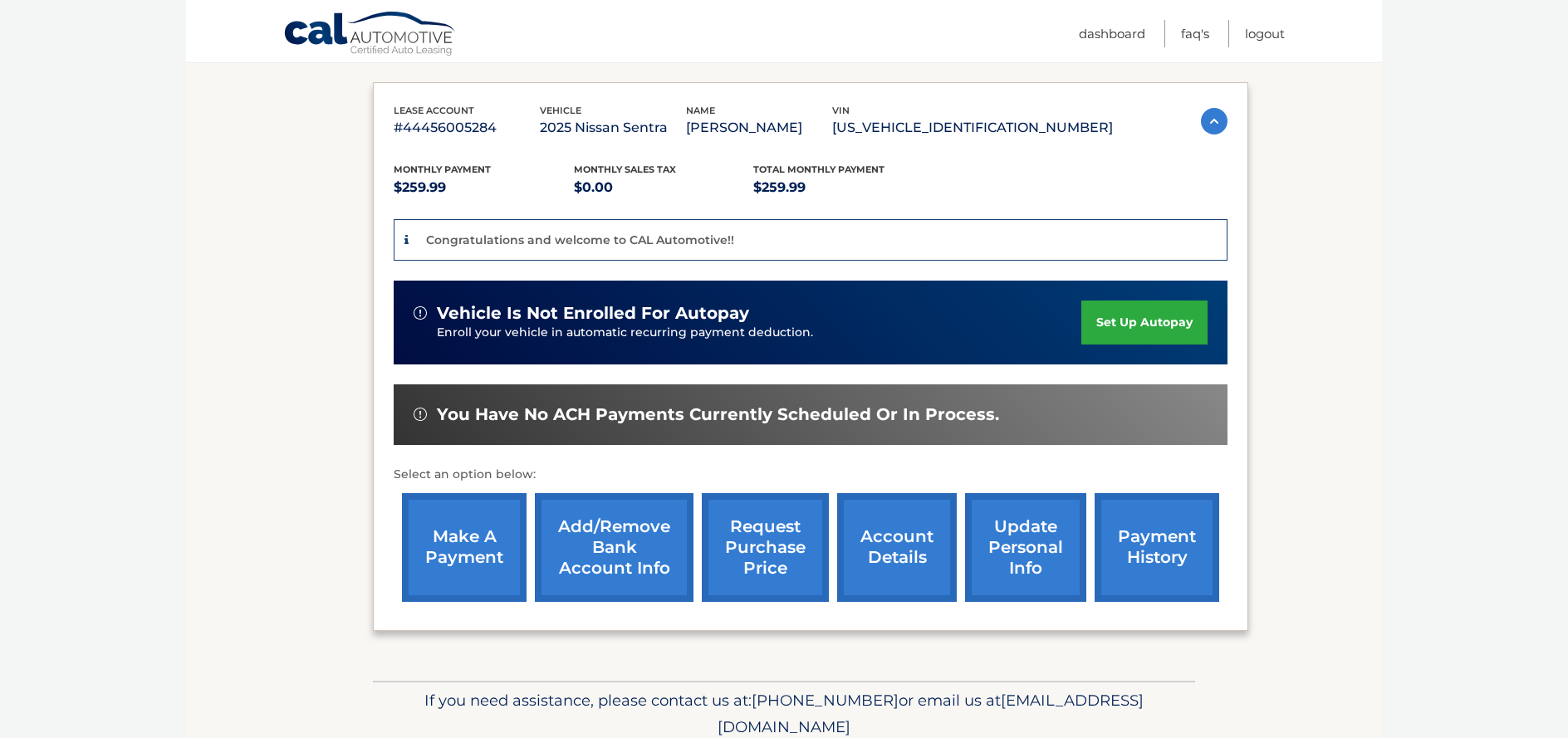
scroll to position [263, 0]
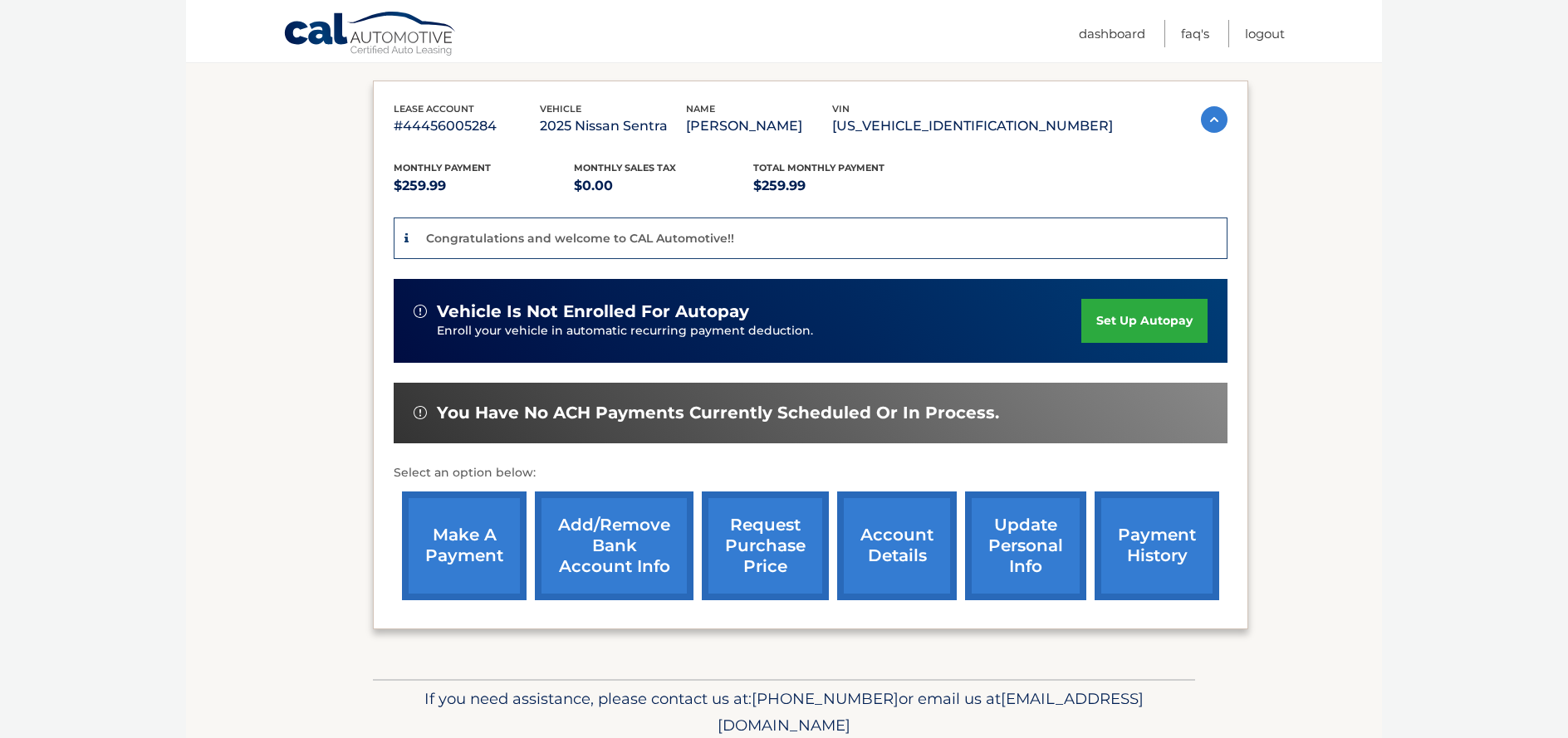
click at [605, 556] on link "Add/Remove bank account info" at bounding box center [614, 546] width 158 height 109
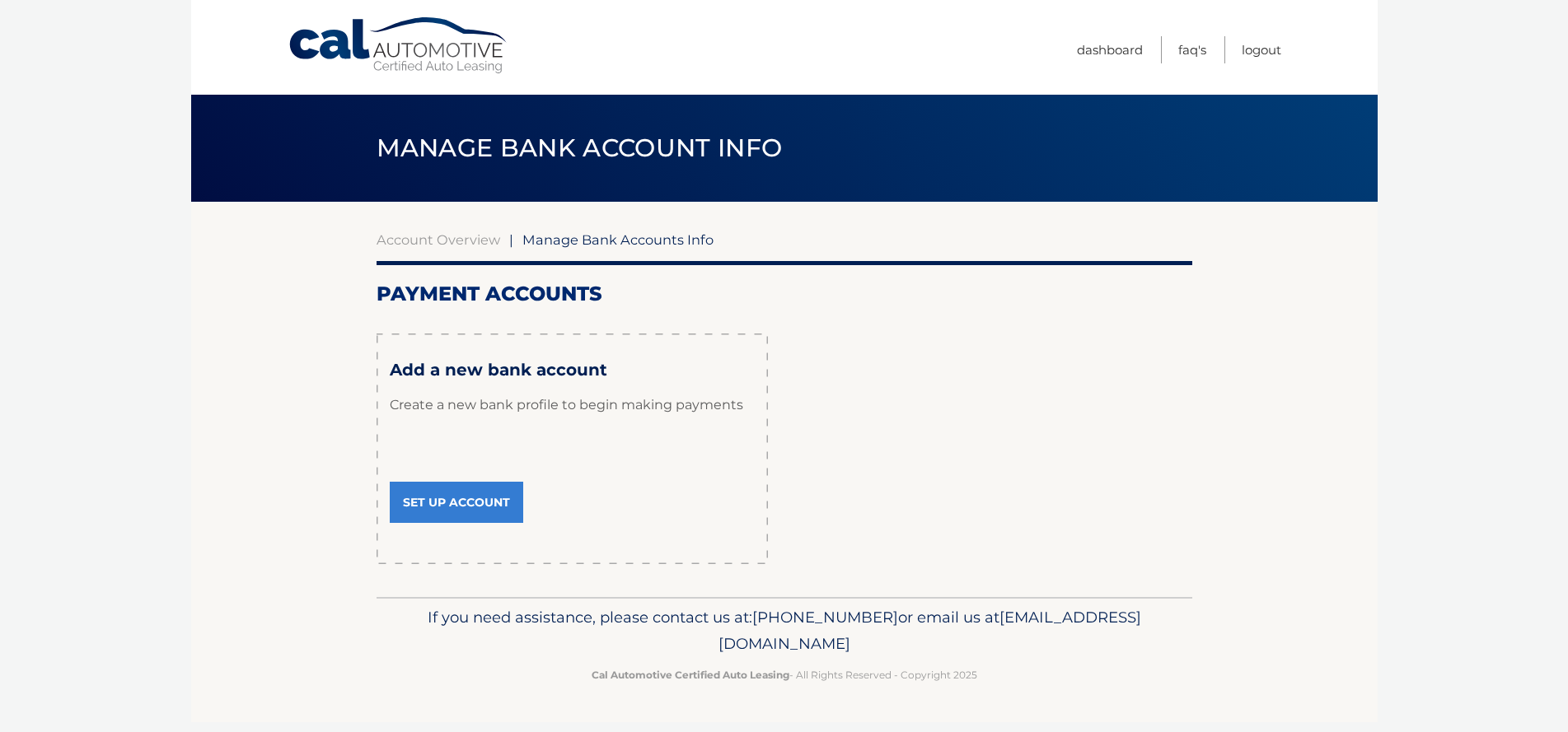
click at [436, 491] on link "Set Up Account" at bounding box center [456, 502] width 133 height 41
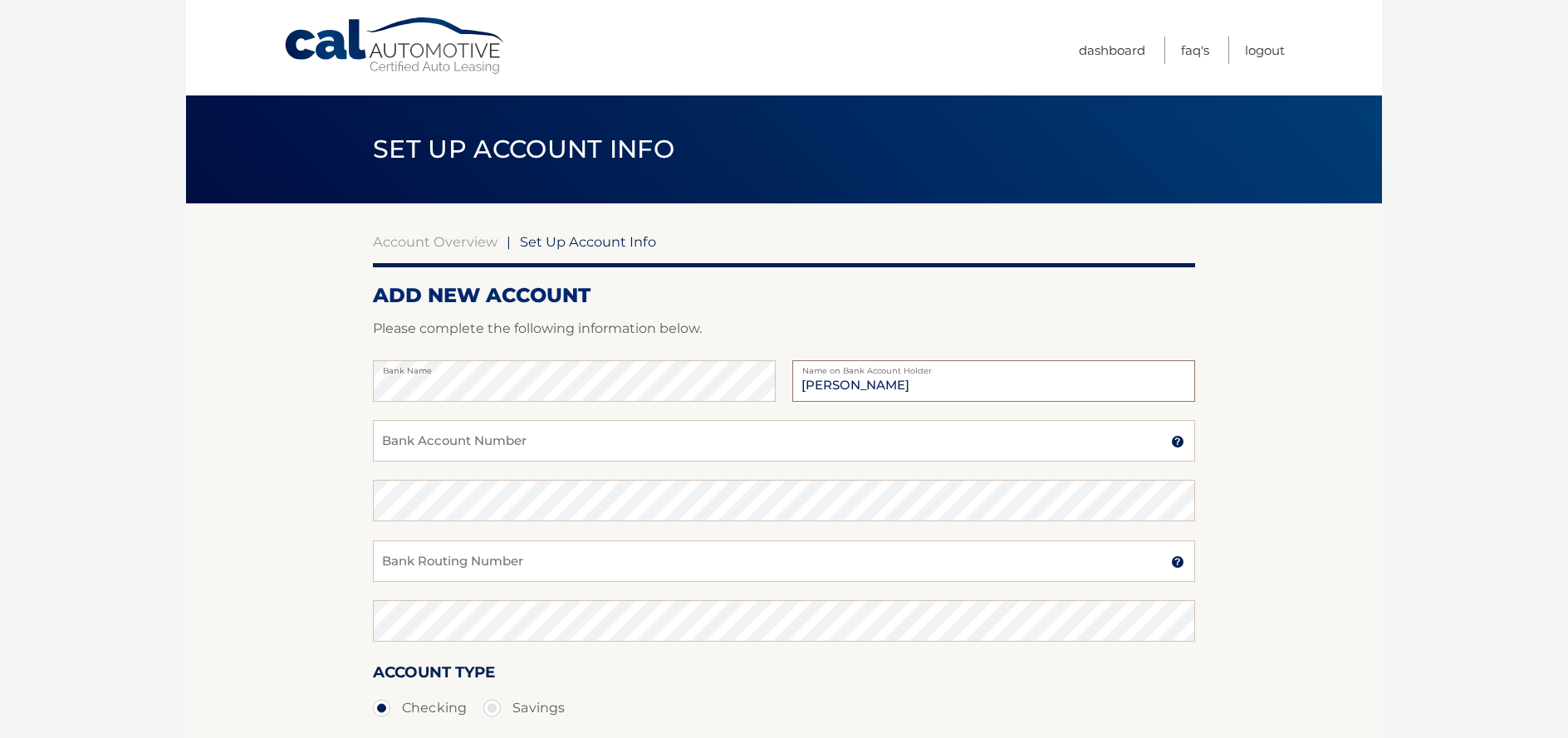
type input "Eugene Ingrao"
click at [498, 437] on input "Bank Account Number" at bounding box center [784, 441] width 822 height 42
type input "0173699782"
click at [487, 561] on input "Bank Routing Number" at bounding box center [784, 562] width 822 height 42
drag, startPoint x: 474, startPoint y: 571, endPoint x: 355, endPoint y: 557, distance: 119.8
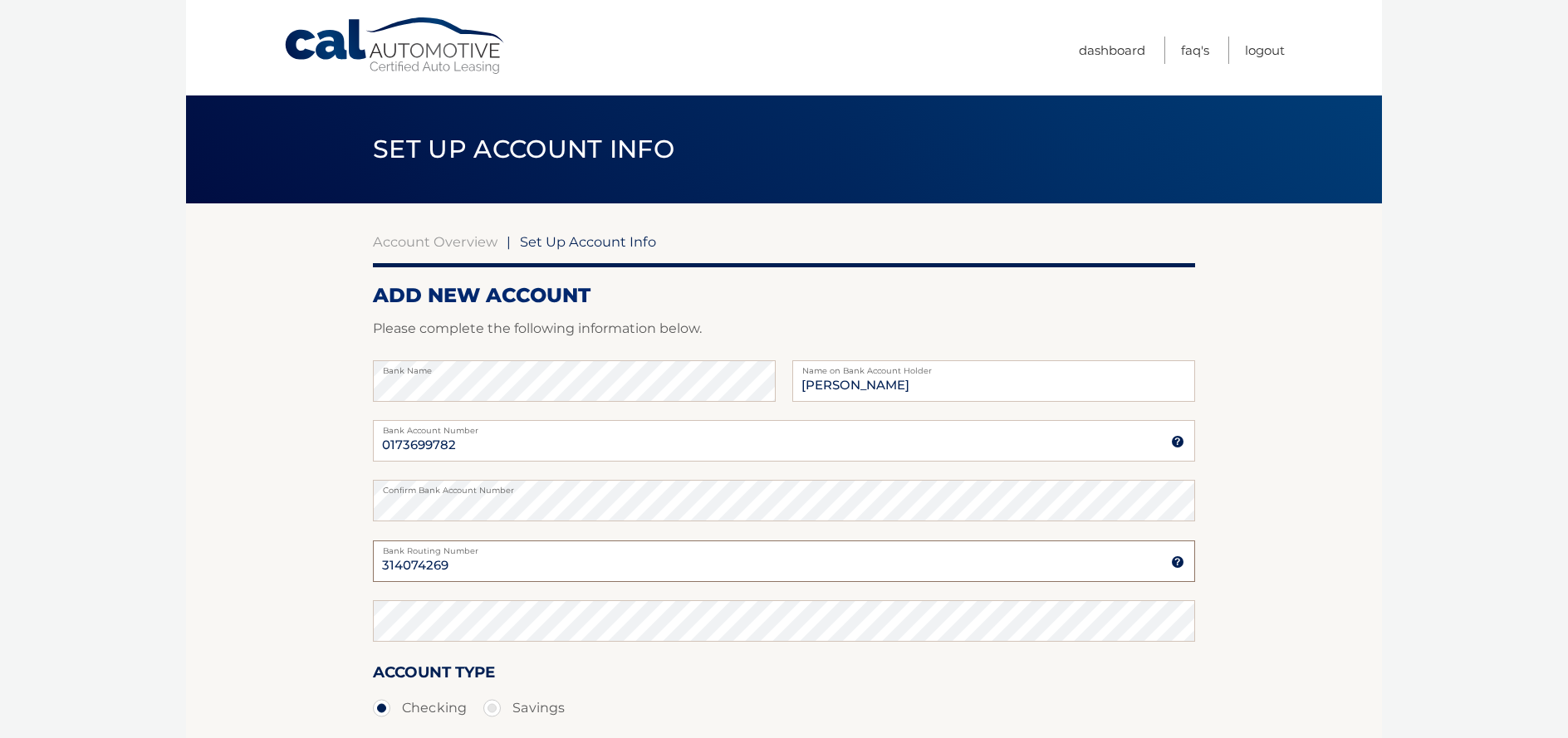
click at [356, 559] on section "Account Overview | Set Up Account Info ADD NEW ACCOUNT Please complete the foll…" at bounding box center [784, 520] width 1196 height 634
type input "314074269"
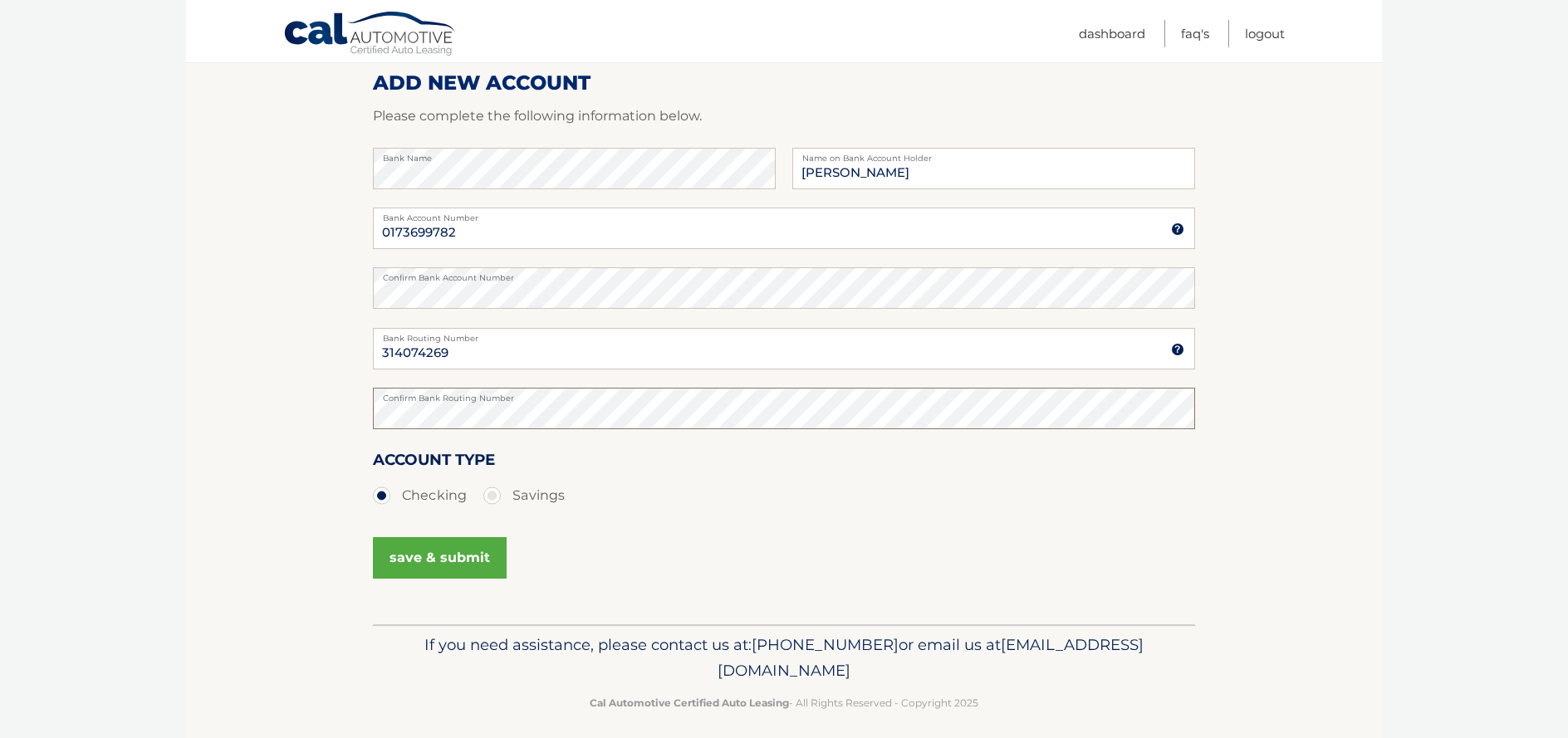
scroll to position [226, 0]
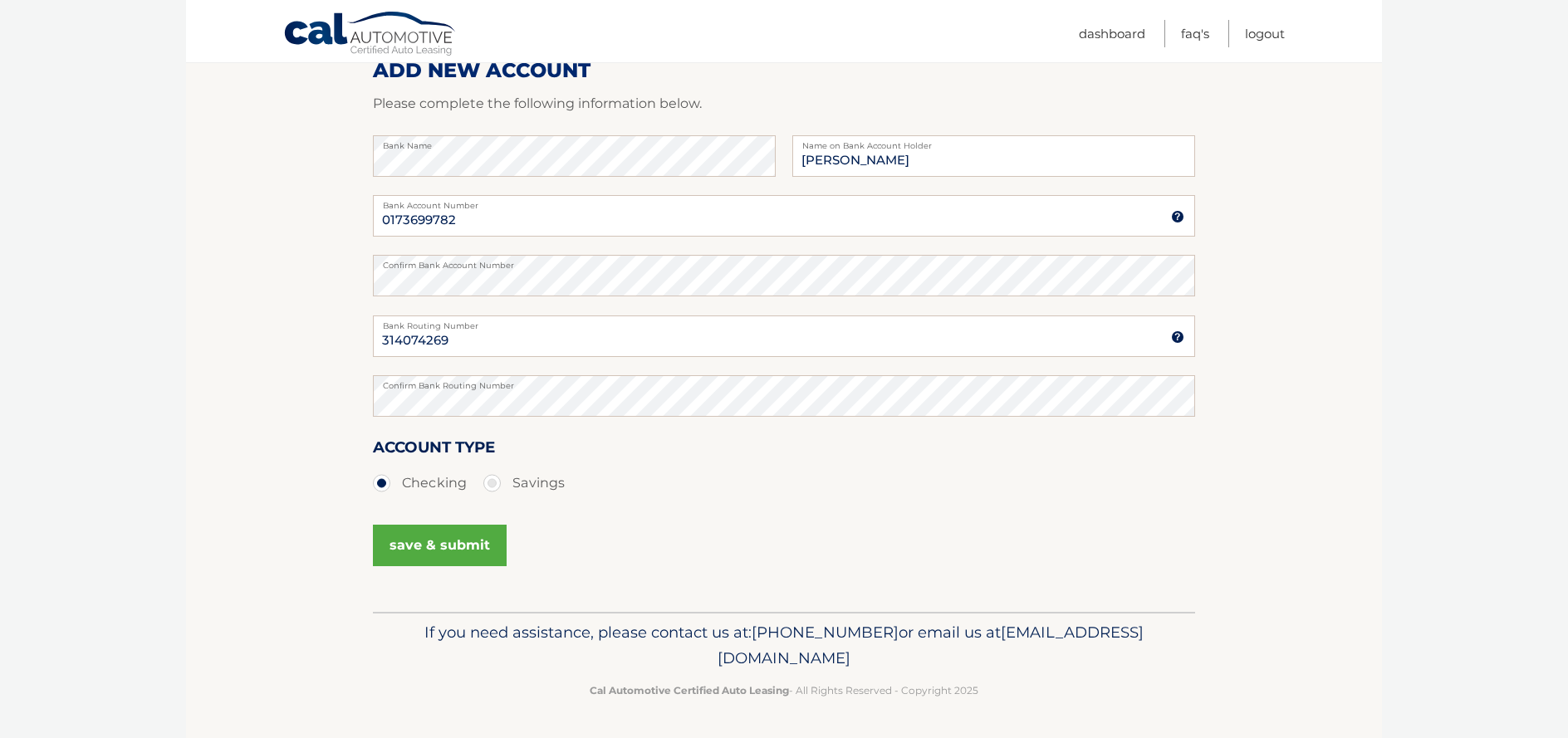
click at [435, 555] on button "save & submit" at bounding box center [439, 546] width 134 height 42
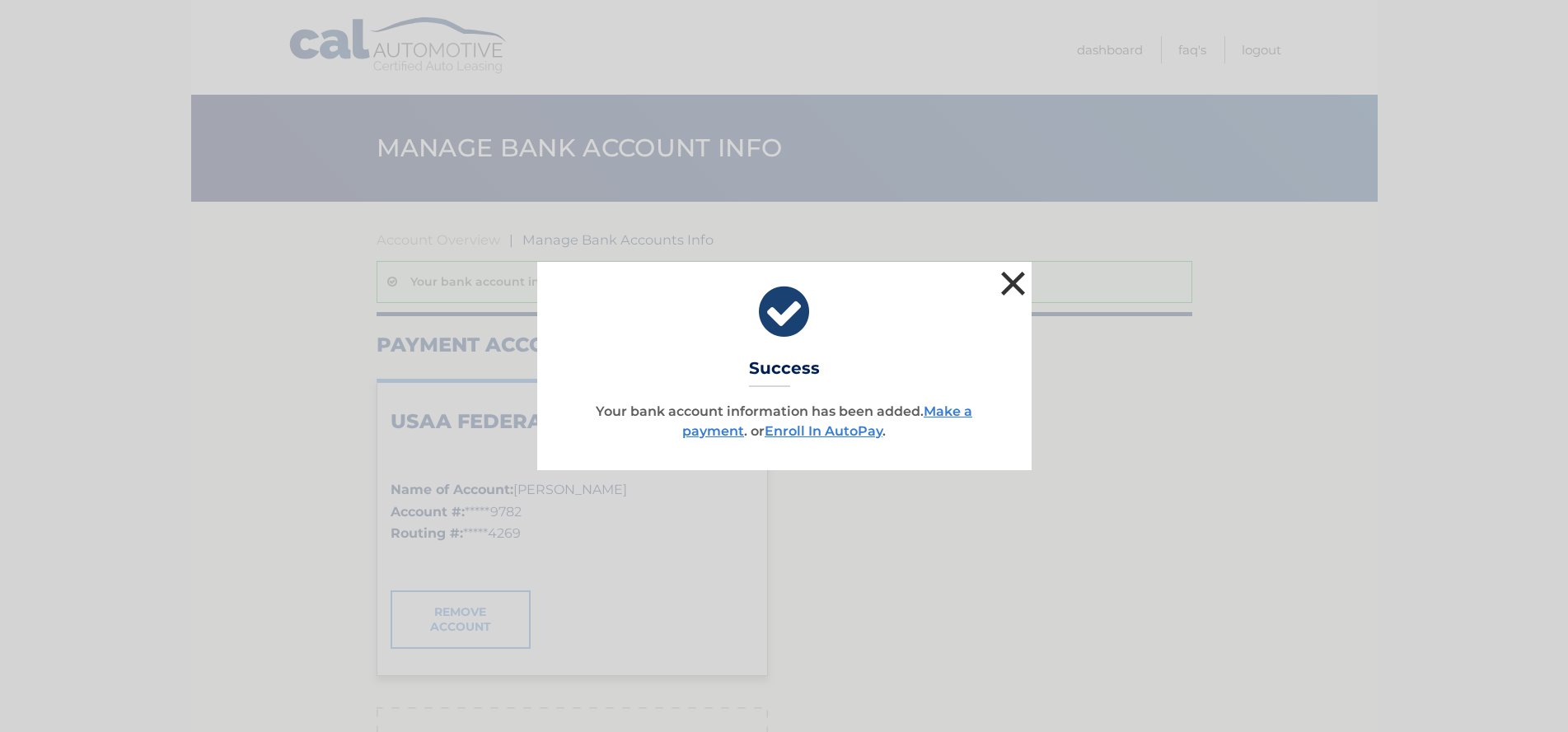
click at [1014, 280] on button "×" at bounding box center [1014, 284] width 33 height 33
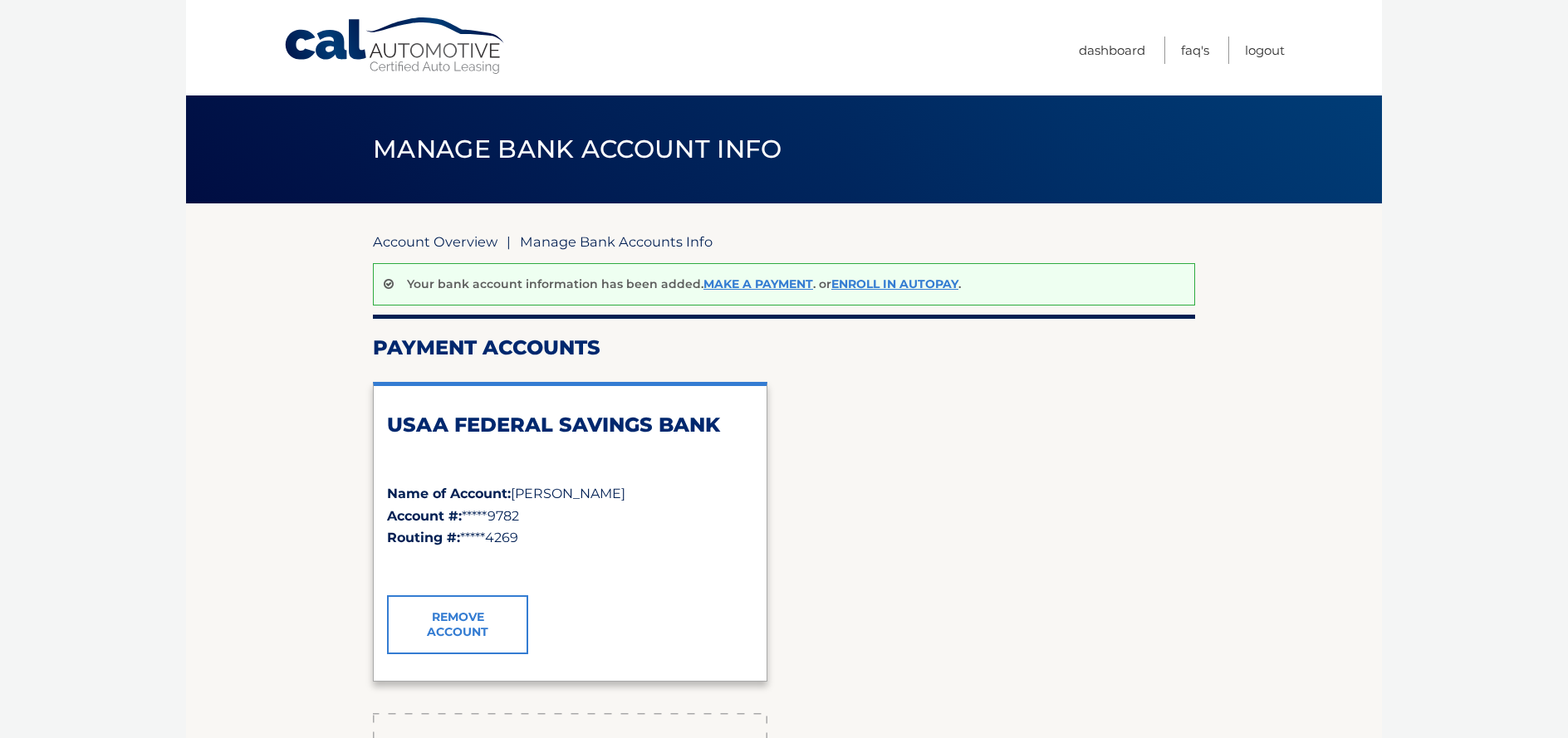
click at [437, 235] on link "Account Overview" at bounding box center [435, 241] width 125 height 17
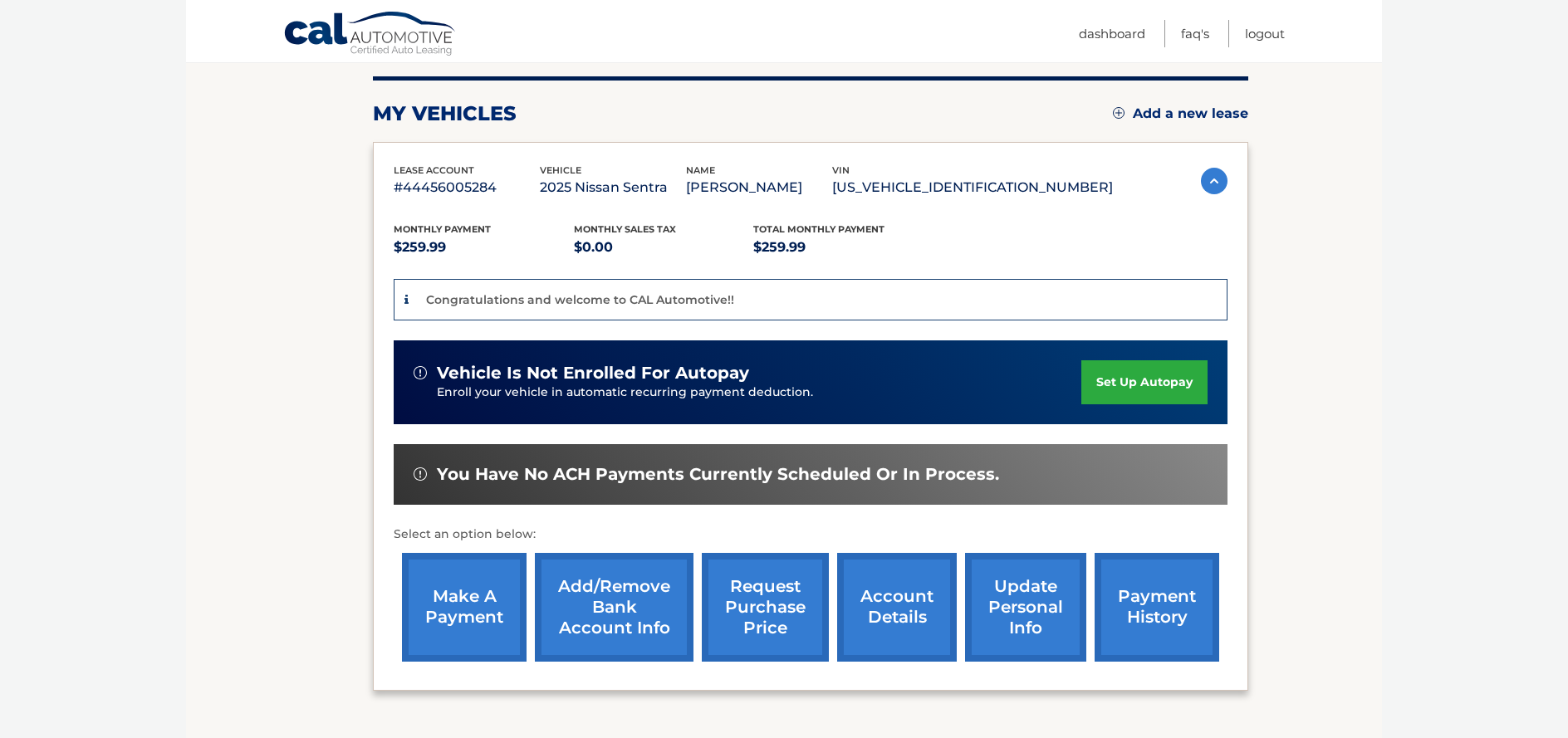
scroll to position [246, 0]
